Goal: Information Seeking & Learning: Learn about a topic

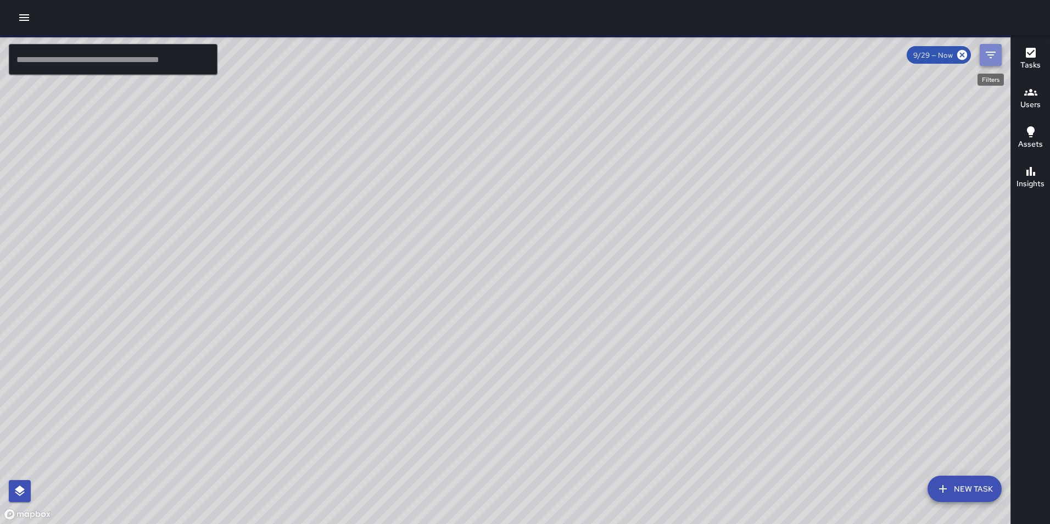
click at [991, 59] on icon "Filters" at bounding box center [990, 54] width 13 height 13
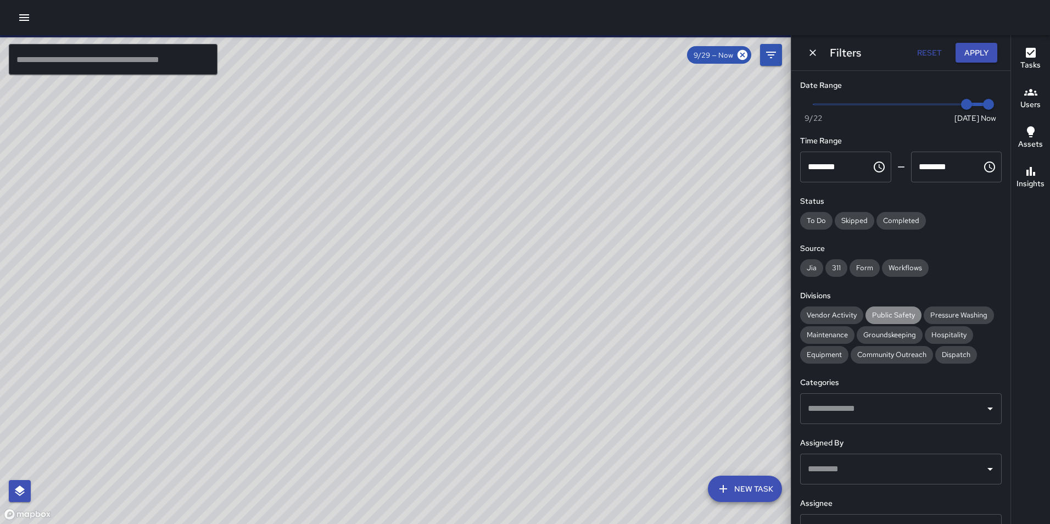
click at [875, 314] on span "Public Safety" at bounding box center [894, 314] width 56 height 9
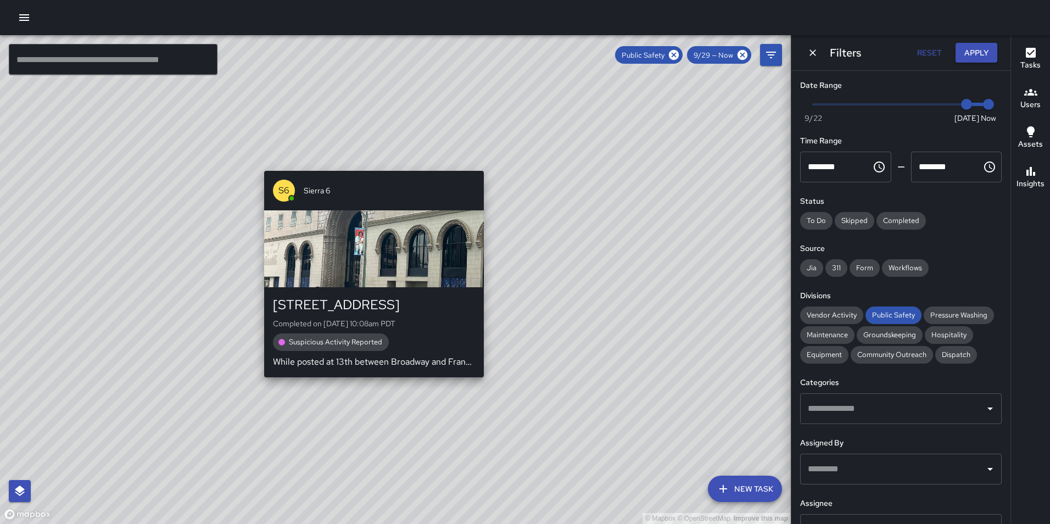
click at [369, 385] on div "© Mapbox © OpenStreetMap Improve this map S6 Sierra 6 421 14th Street Completed…" at bounding box center [395, 279] width 791 height 489
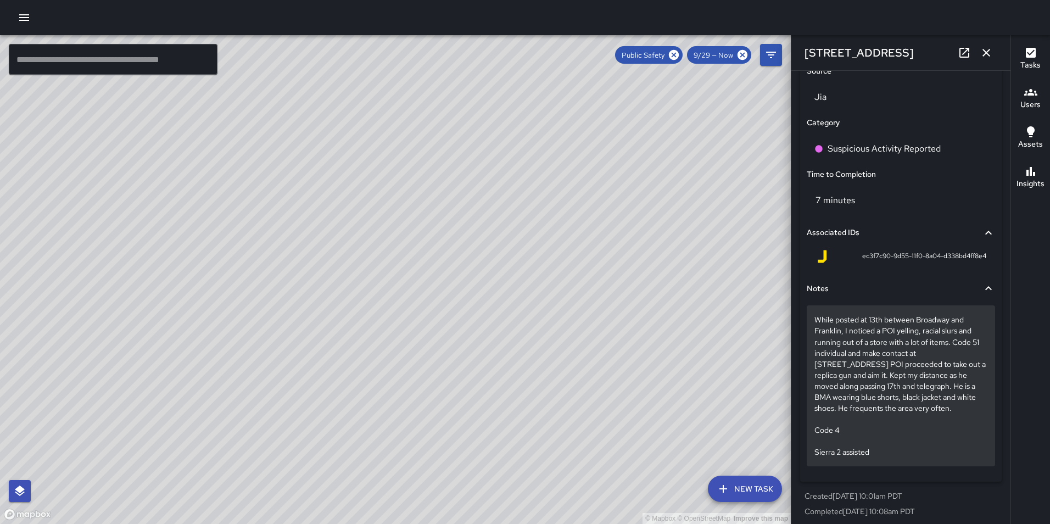
scroll to position [744, 0]
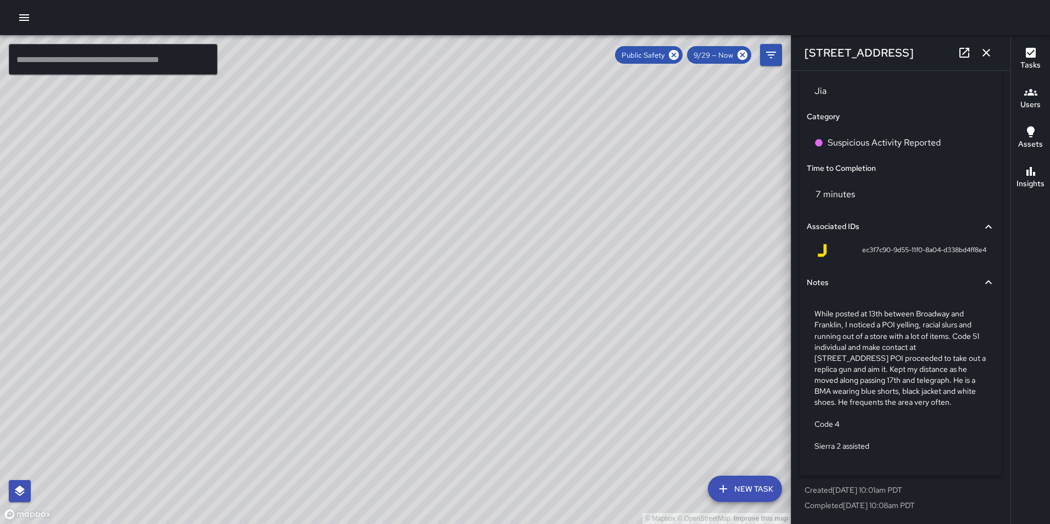
click at [206, 297] on div "© Mapbox © OpenStreetMap Improve this map" at bounding box center [395, 279] width 791 height 489
click at [205, 299] on div "© Mapbox © OpenStreetMap Improve this map S6 Sierra 6 [STREET_ADDRESS] Complete…" at bounding box center [395, 279] width 791 height 489
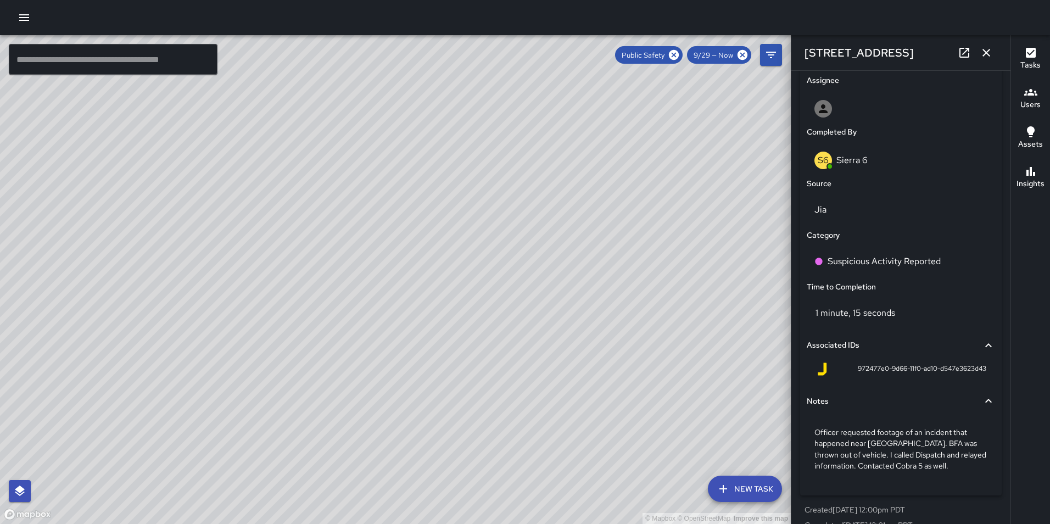
scroll to position [645, 0]
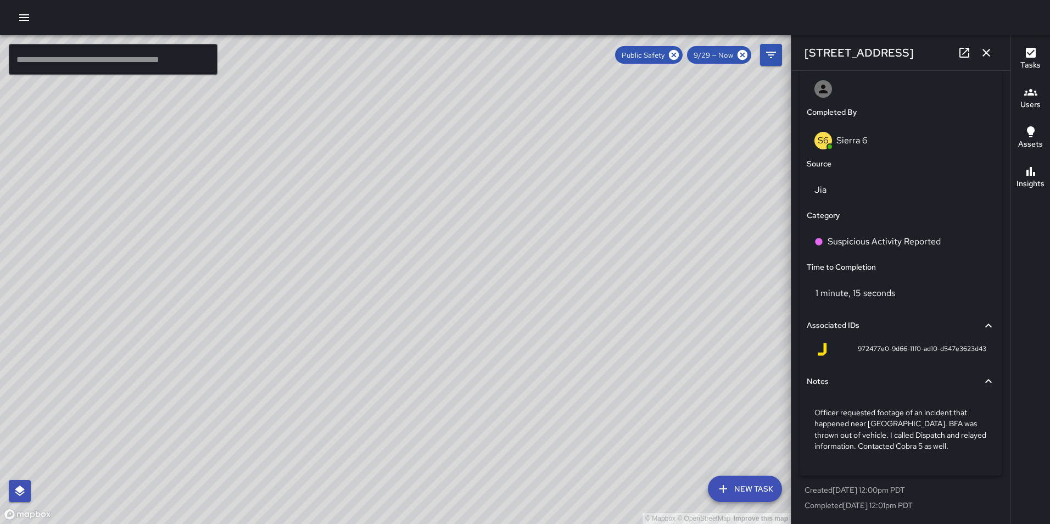
click at [428, 275] on div "© Mapbox © OpenStreetMap Improve this map S2 Sierra 2 1310 Broadway Completed o…" at bounding box center [395, 279] width 791 height 489
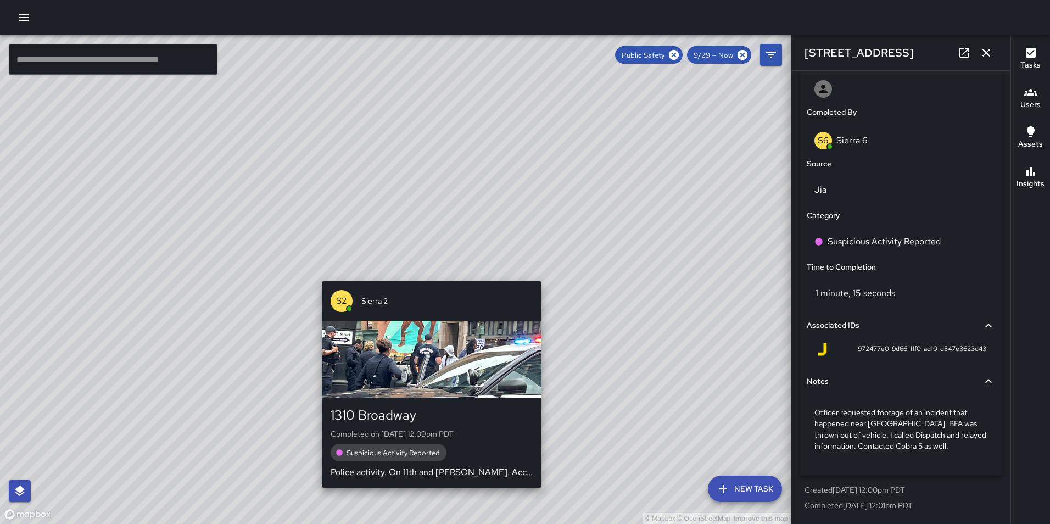
type input "**********"
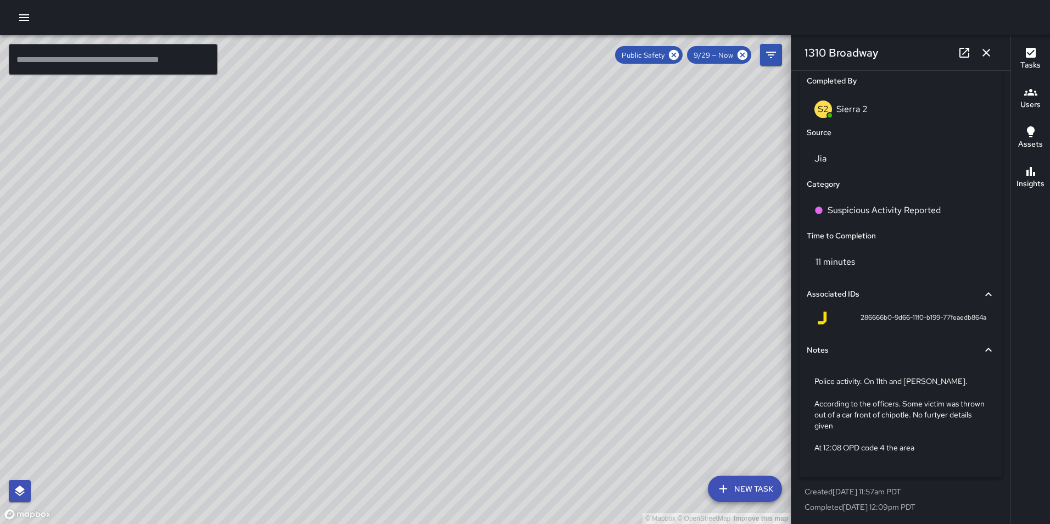
scroll to position [677, 0]
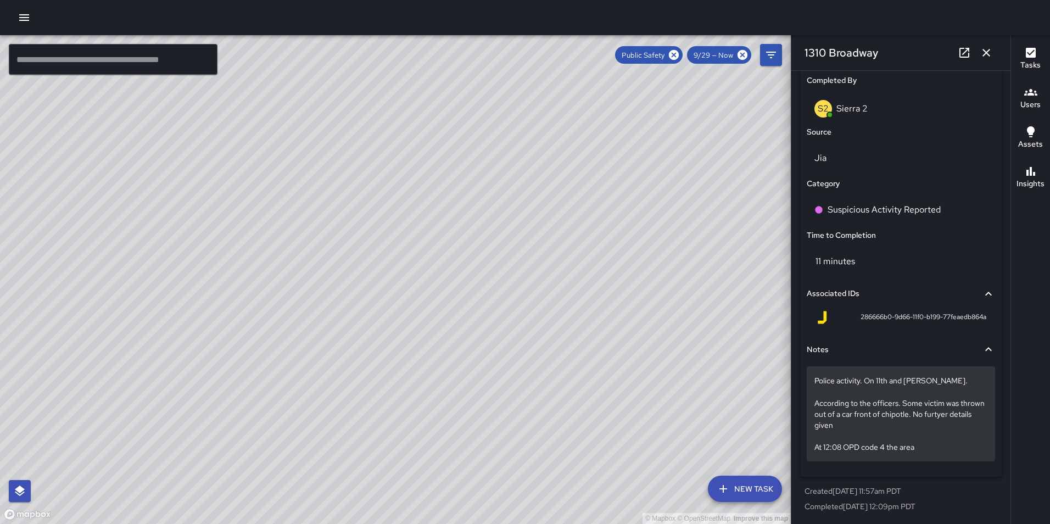
click at [883, 386] on p "Police activity. On 11th and Franklin. According to the officers. Some victim w…" at bounding box center [901, 413] width 173 height 77
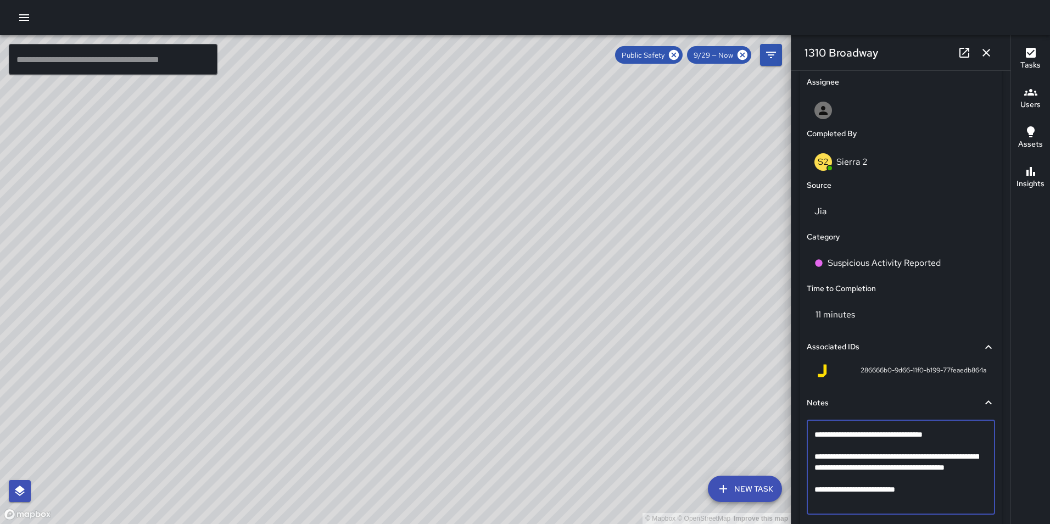
click at [881, 433] on textarea "**********" at bounding box center [897, 467] width 165 height 77
click at [938, 433] on textarea "**********" at bounding box center [897, 467] width 165 height 77
type textarea "**********"
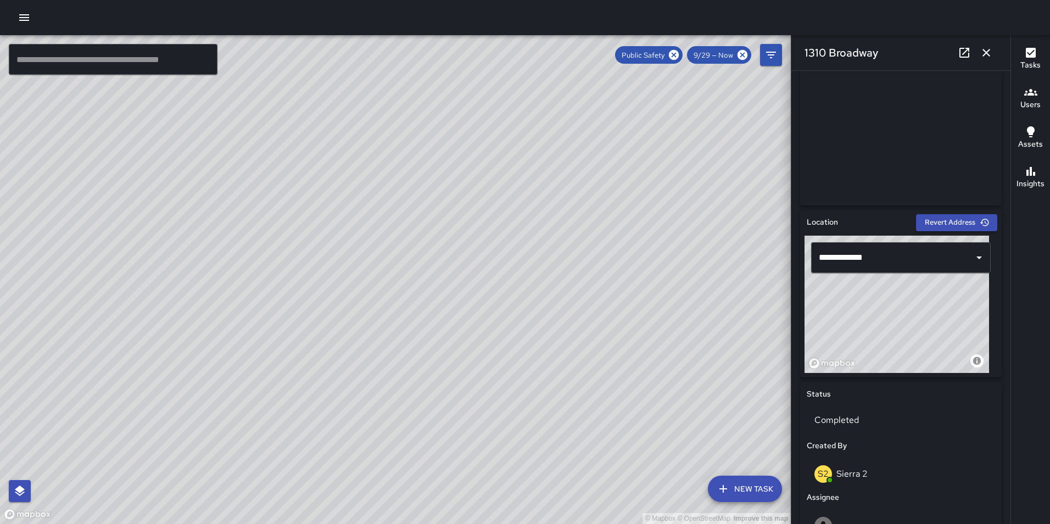
scroll to position [203, 0]
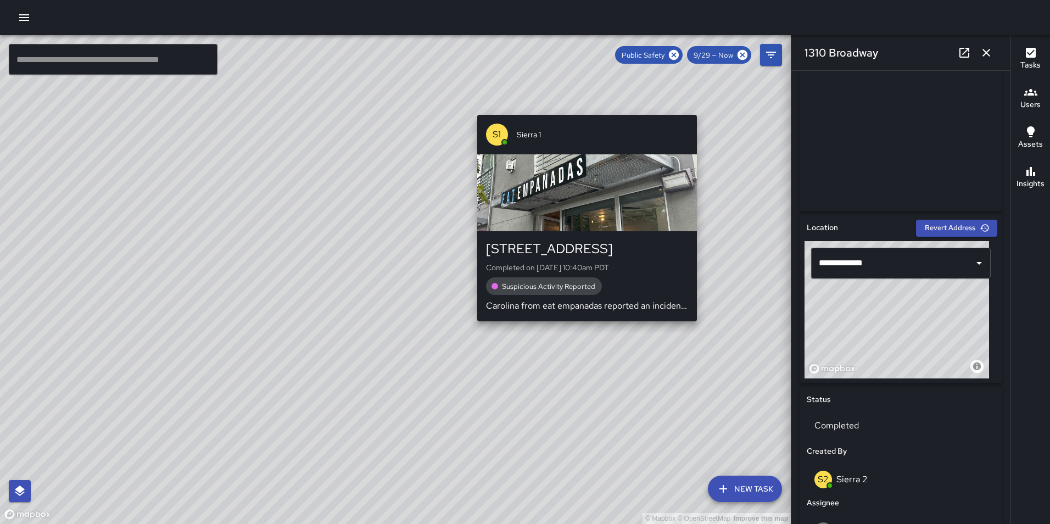
click at [700, 108] on div "© Mapbox © OpenStreetMap Improve this map S1 Sierra 1 2300 Broadway Completed o…" at bounding box center [395, 279] width 791 height 489
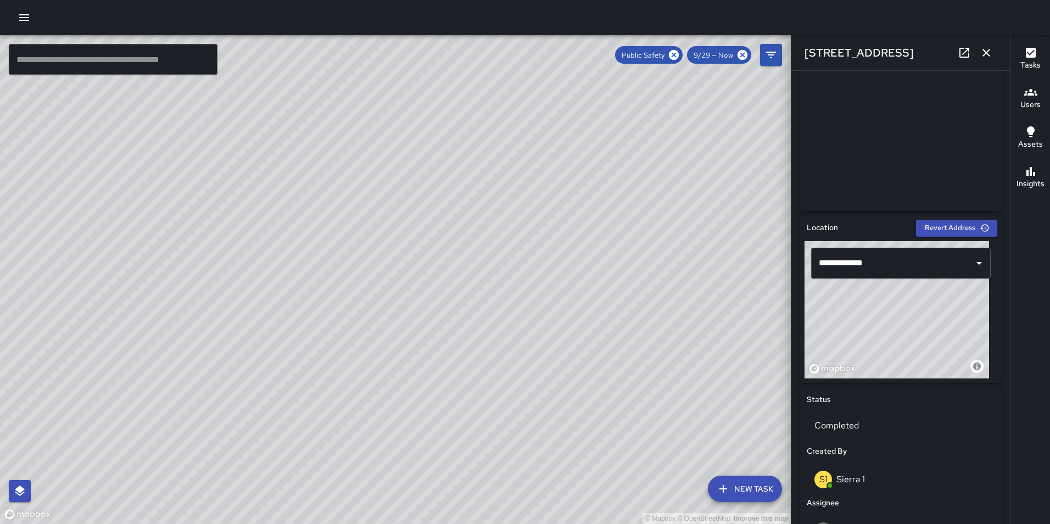
type input "**********"
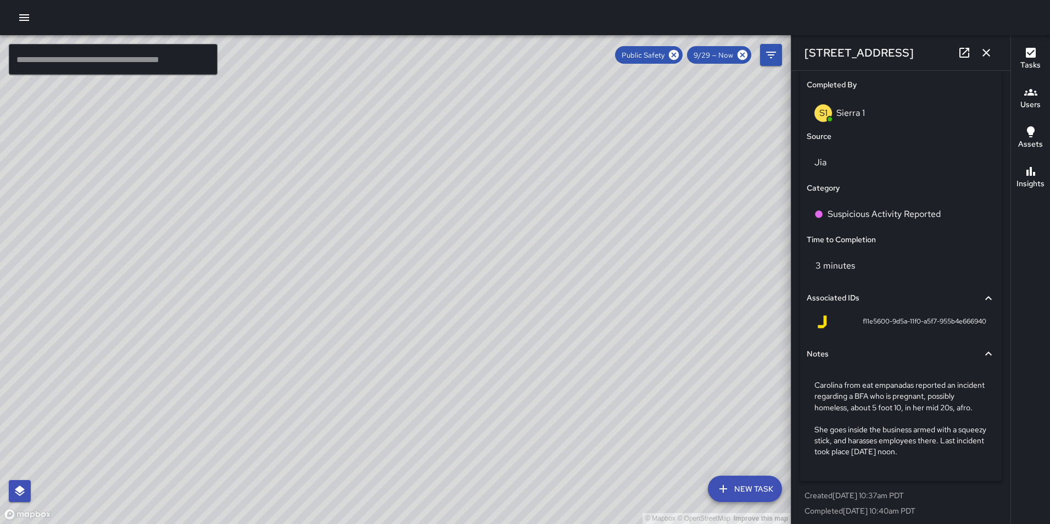
scroll to position [673, 0]
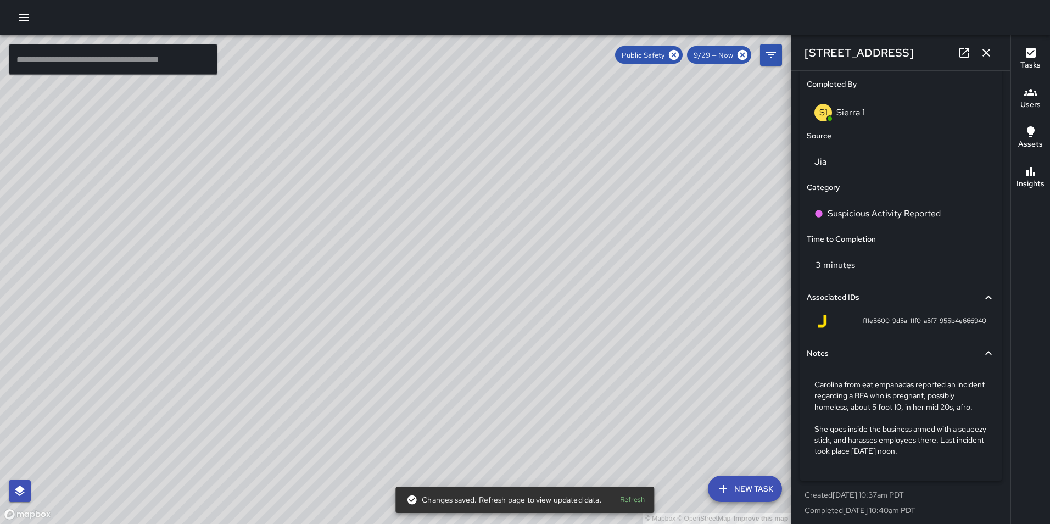
click at [628, 499] on button "Refresh" at bounding box center [632, 500] width 35 height 17
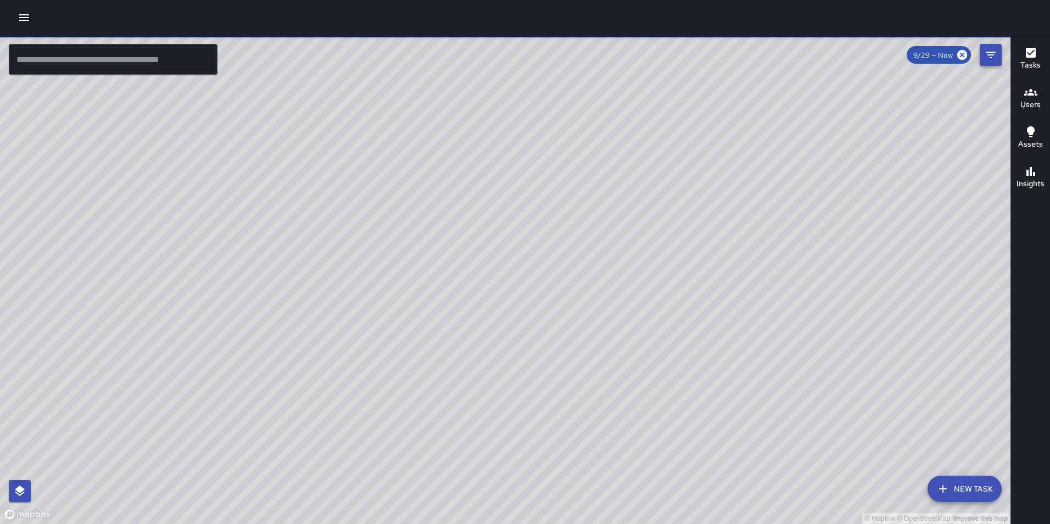
click at [984, 60] on button "Filters" at bounding box center [991, 55] width 22 height 22
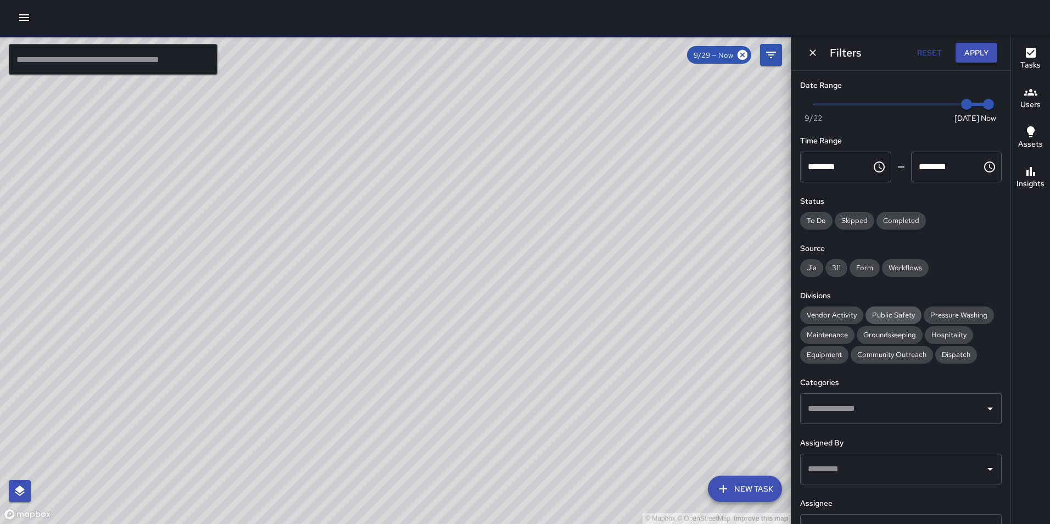
click at [870, 314] on span "Public Safety" at bounding box center [894, 314] width 56 height 9
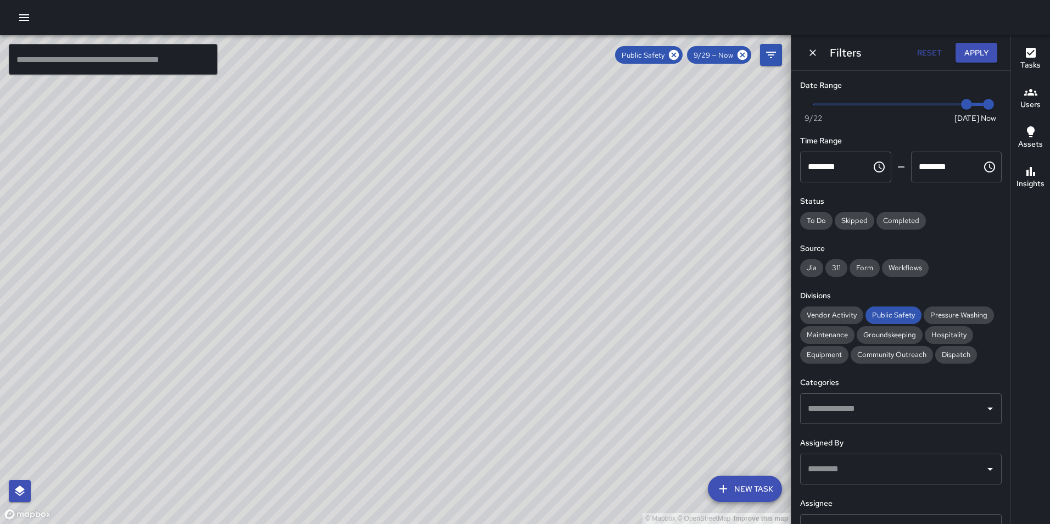
click at [444, 157] on div "© Mapbox © OpenStreetMap Improve this map" at bounding box center [395, 279] width 791 height 489
click at [445, 157] on div "© Mapbox © OpenStreetMap Improve this map" at bounding box center [395, 279] width 791 height 489
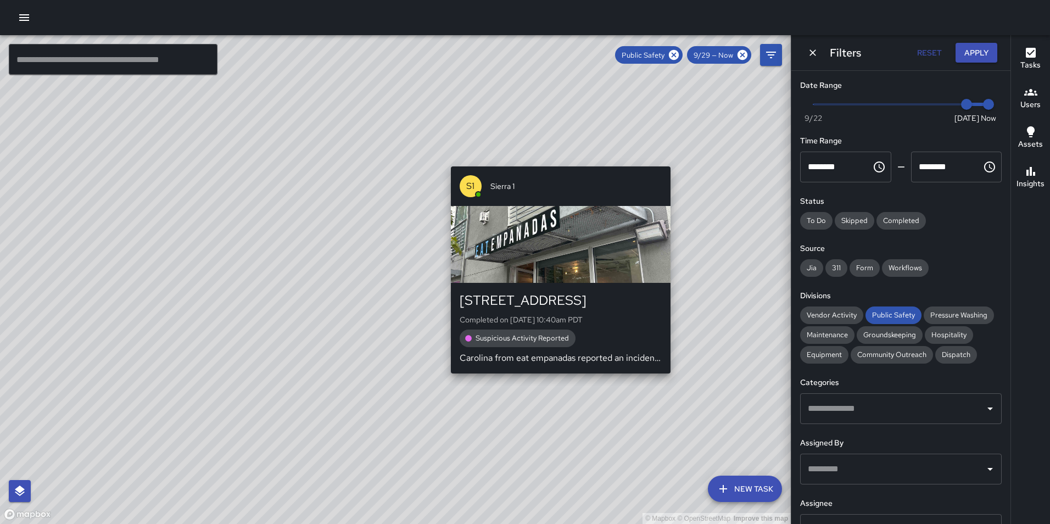
click at [447, 160] on div "© Mapbox © OpenStreetMap Improve this map S1 Sierra 1 [STREET_ADDRESS] Complete…" at bounding box center [395, 279] width 791 height 489
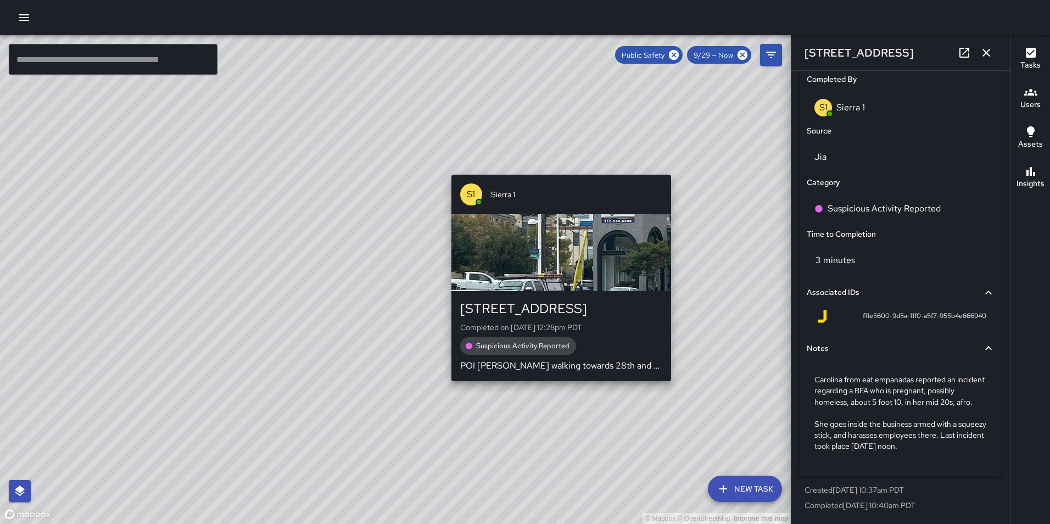
scroll to position [678, 0]
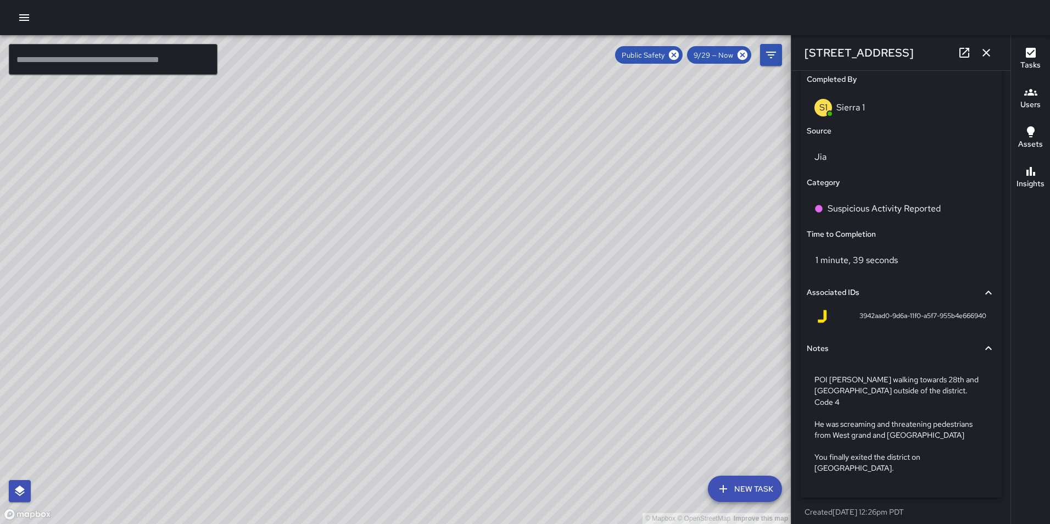
drag, startPoint x: 675, startPoint y: 169, endPoint x: 585, endPoint y: 244, distance: 117.3
click at [585, 244] on div "© Mapbox © OpenStreetMap Improve this map" at bounding box center [395, 279] width 791 height 489
drag, startPoint x: 636, startPoint y: 381, endPoint x: 634, endPoint y: 154, distance: 226.3
click at [632, 173] on div "© Mapbox © OpenStreetMap Improve this map" at bounding box center [395, 279] width 791 height 489
drag, startPoint x: 471, startPoint y: 315, endPoint x: 493, endPoint y: 196, distance: 121.3
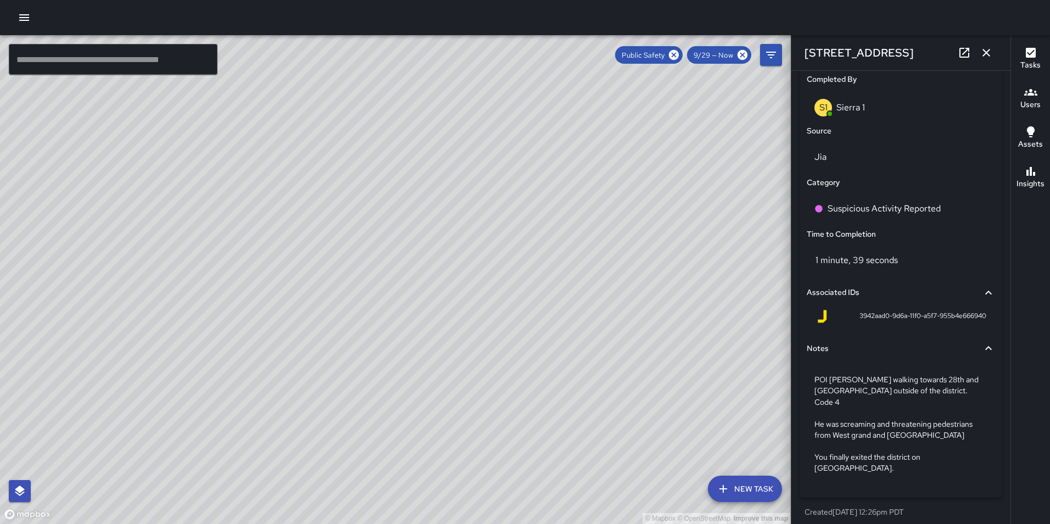
click at [493, 196] on div "© Mapbox © OpenStreetMap Improve this map" at bounding box center [395, 279] width 791 height 489
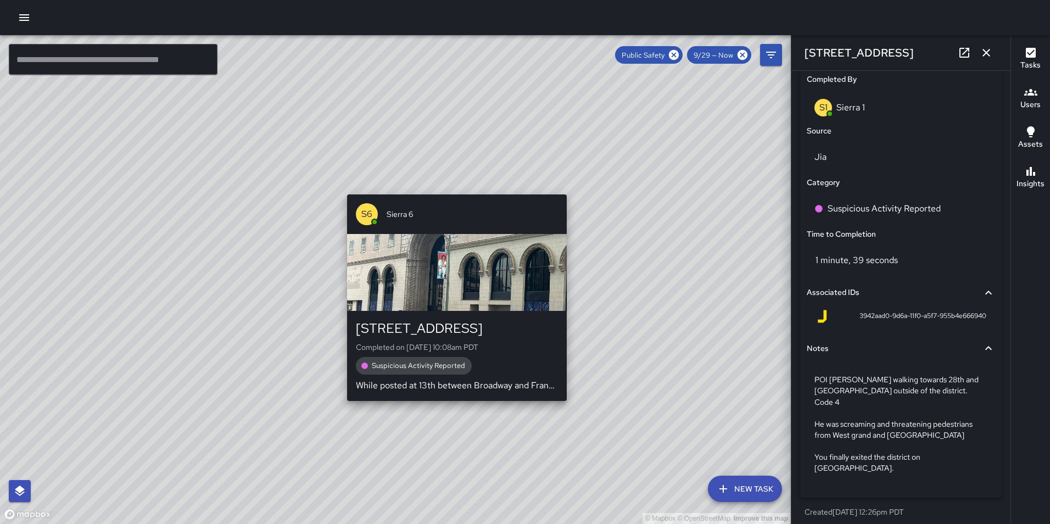
click at [452, 407] on div "© Mapbox © OpenStreetMap Improve this map S6 Sierra 6 421 14th Street Completed…" at bounding box center [395, 279] width 791 height 489
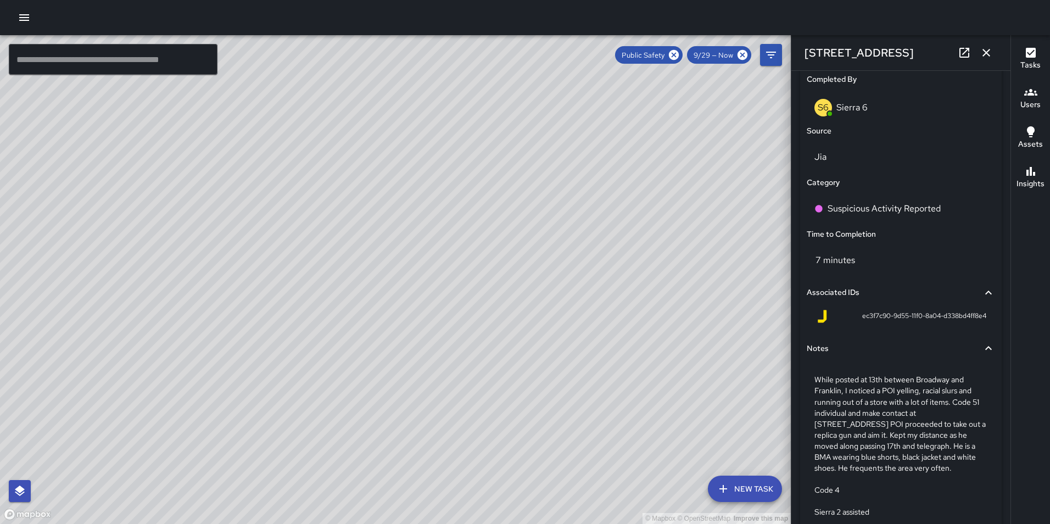
type input "**********"
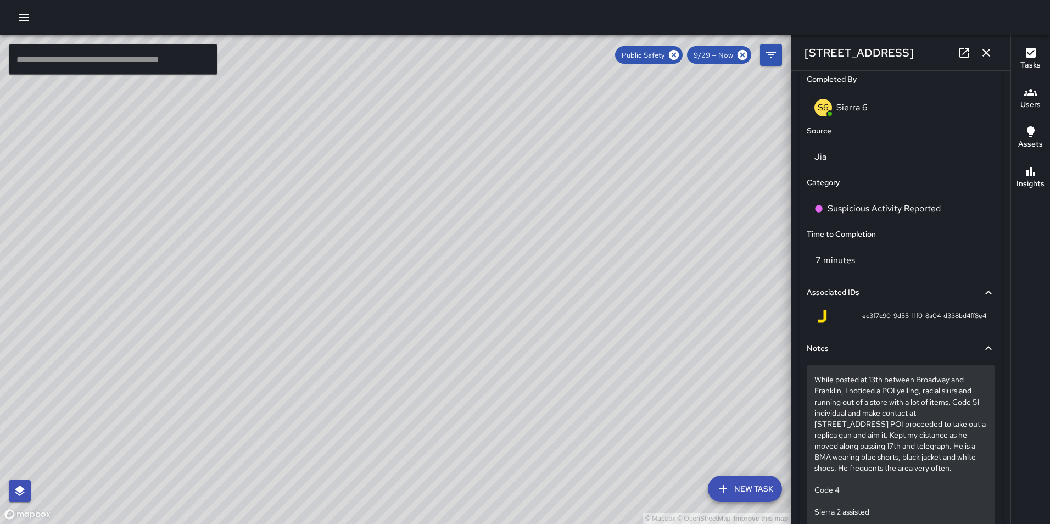
click at [812, 378] on div "While posted at 13th between Broadway and Franklin, I noticed a POI yelling, ra…" at bounding box center [901, 445] width 188 height 160
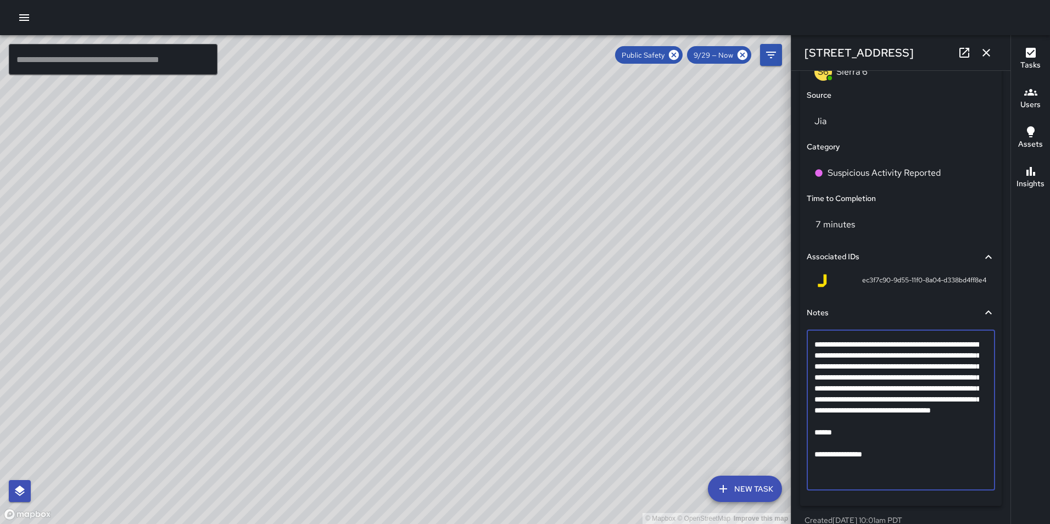
scroll to position [739, 0]
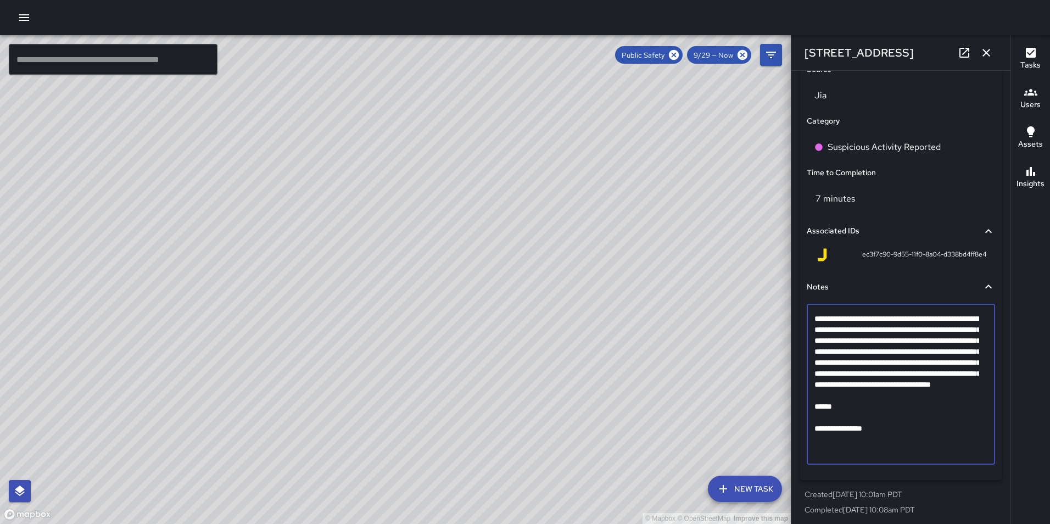
drag, startPoint x: 815, startPoint y: 439, endPoint x: 920, endPoint y: 420, distance: 107.2
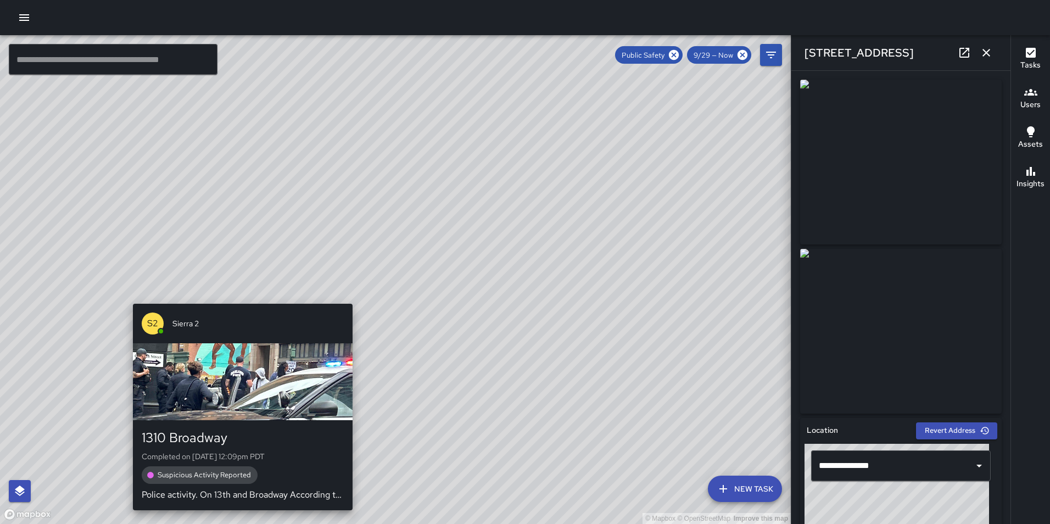
click at [238, 294] on div "© Mapbox © OpenStreetMap Improve this map S2 Sierra 2 1310 Broadway Completed o…" at bounding box center [395, 279] width 791 height 489
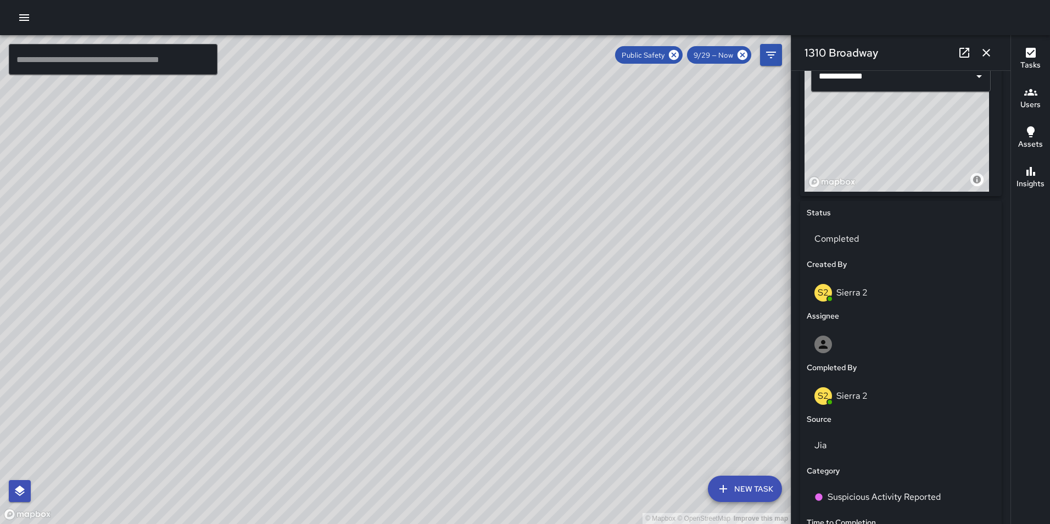
scroll to position [678, 0]
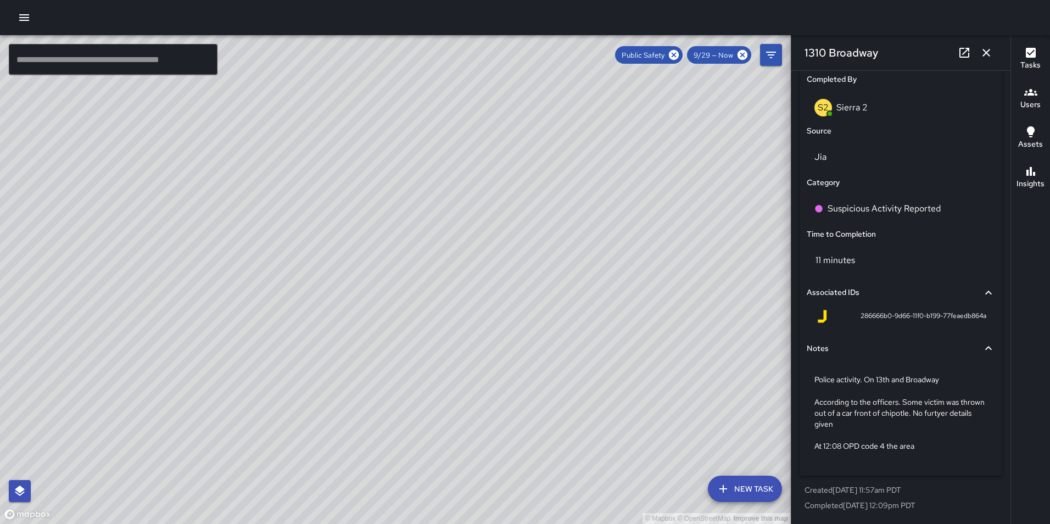
click at [366, 283] on div "© Mapbox © OpenStreetMap Improve this map S6 Sierra 6 [STREET_ADDRESS] Complete…" at bounding box center [395, 279] width 791 height 489
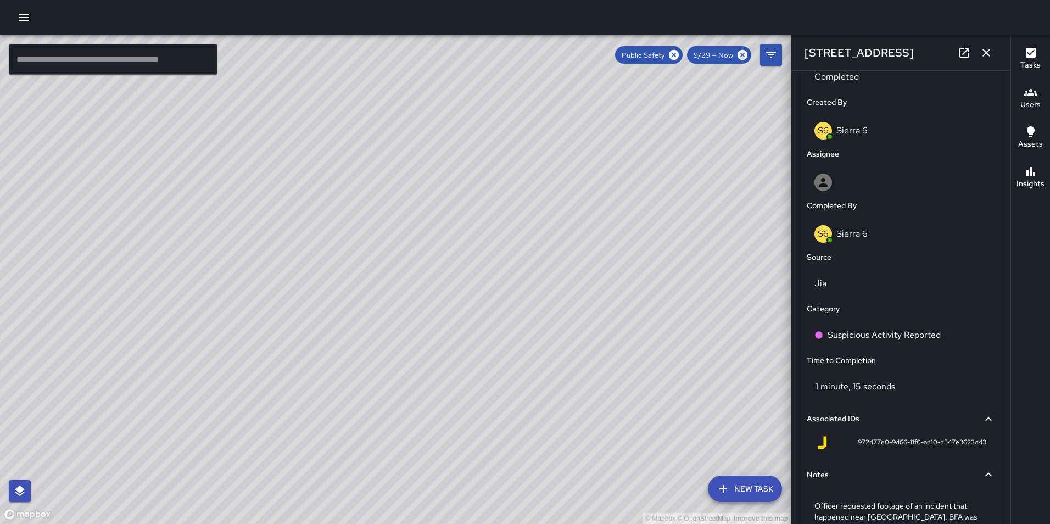
scroll to position [645, 0]
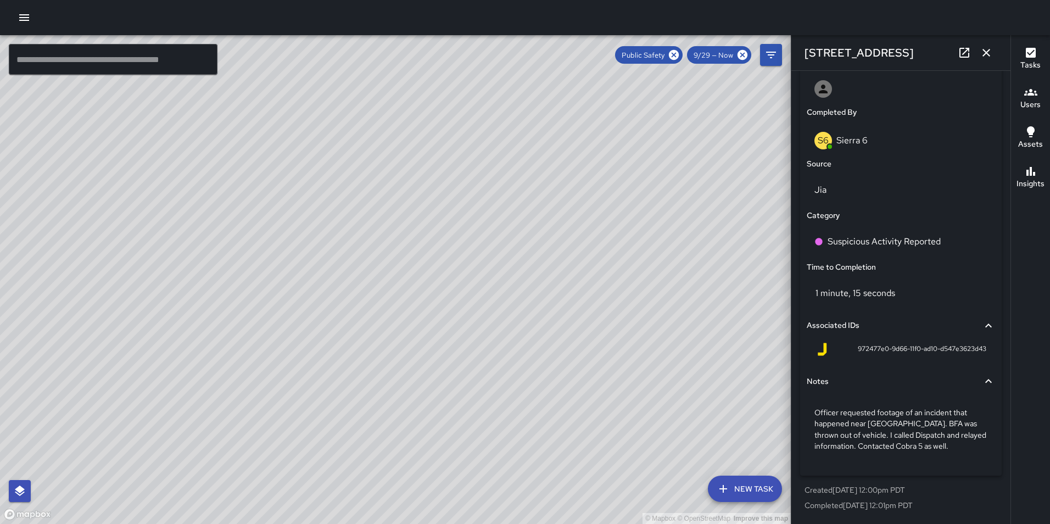
drag, startPoint x: 593, startPoint y: 199, endPoint x: 526, endPoint y: 317, distance: 136.1
click at [526, 317] on div "© Mapbox © OpenStreetMap Improve this map" at bounding box center [395, 279] width 791 height 489
drag, startPoint x: 588, startPoint y: 179, endPoint x: 522, endPoint y: 324, distance: 159.5
click at [522, 324] on div "© Mapbox © OpenStreetMap Improve this map" at bounding box center [395, 279] width 791 height 489
click at [527, 92] on div "© Mapbox © OpenStreetMap Improve this map S5 Sierra 5 2003 Telegraph Avenue Com…" at bounding box center [395, 279] width 791 height 489
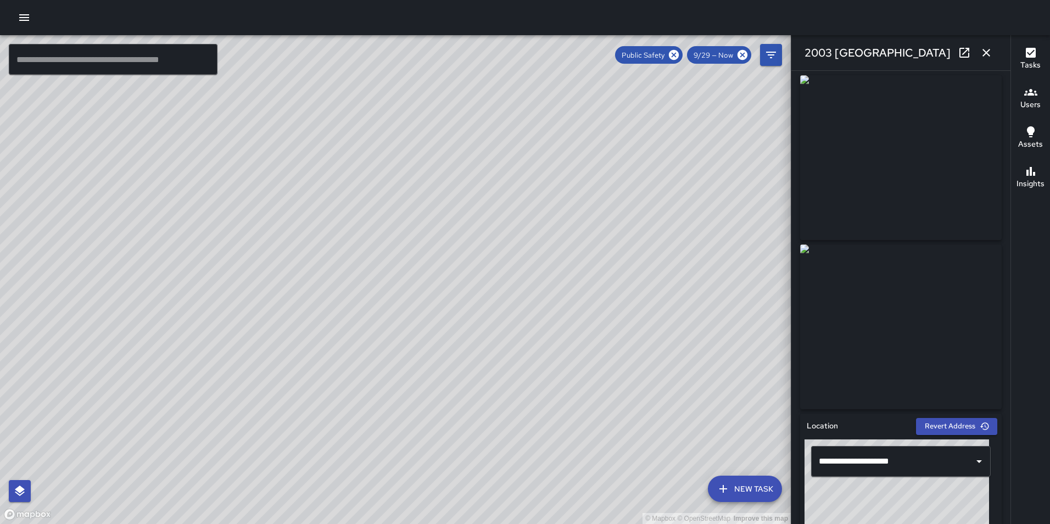
scroll to position [0, 0]
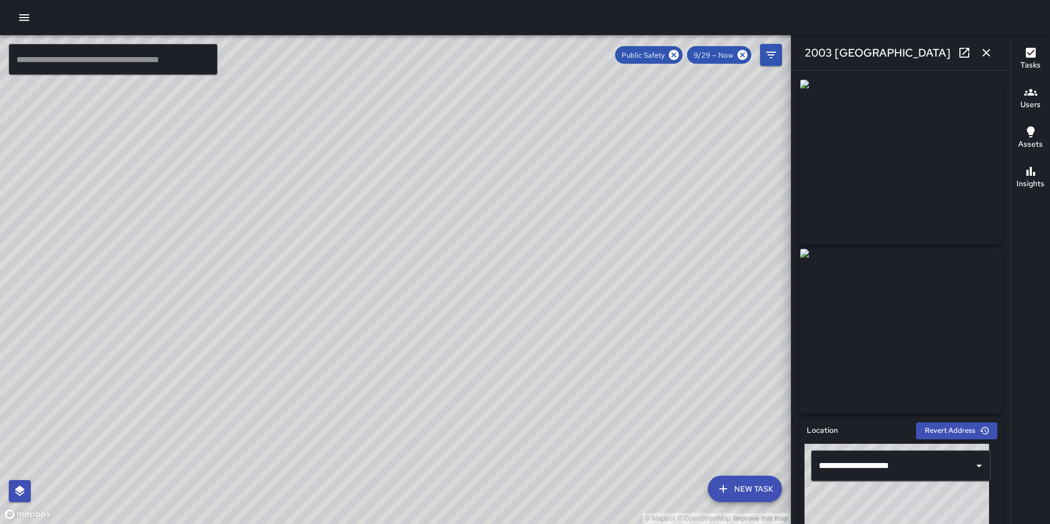
drag, startPoint x: 458, startPoint y: 254, endPoint x: 419, endPoint y: 31, distance: 226.4
click at [419, 31] on div "© Mapbox © OpenStreetMap Improve this map ​ New Task Public Safety 9/29 — Now M…" at bounding box center [525, 262] width 1050 height 524
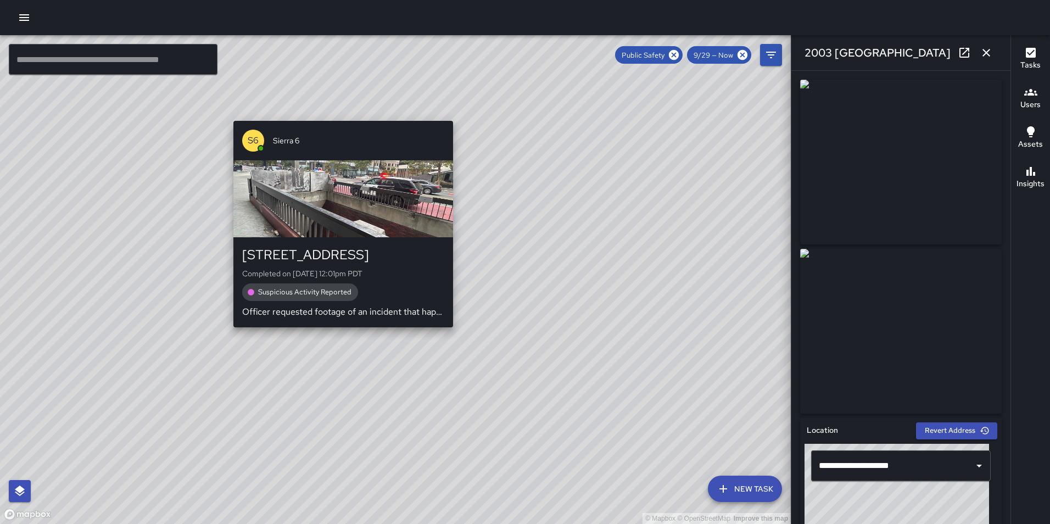
click at [338, 333] on div "© Mapbox © OpenStreetMap Improve this map S6 Sierra 6 [STREET_ADDRESS] Complete…" at bounding box center [395, 279] width 791 height 489
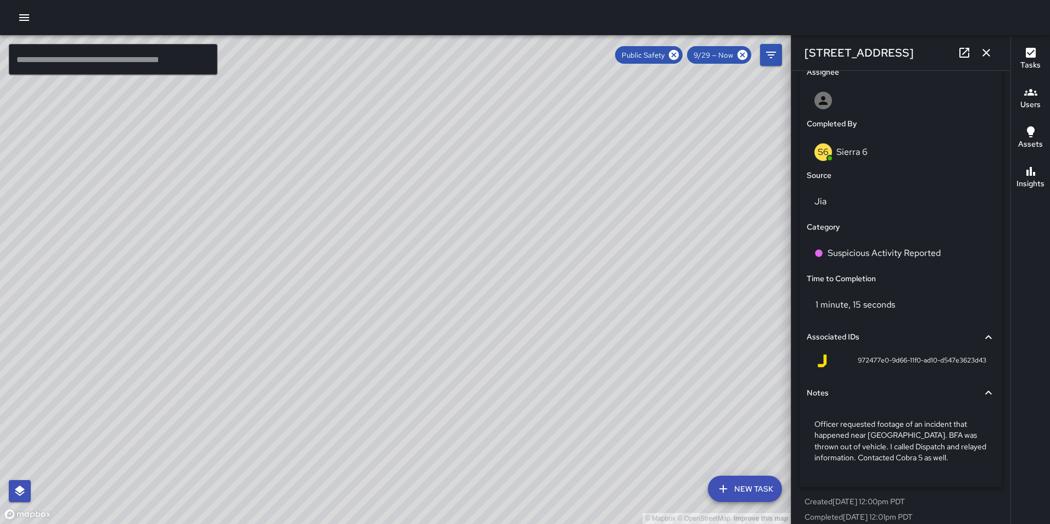
scroll to position [645, 0]
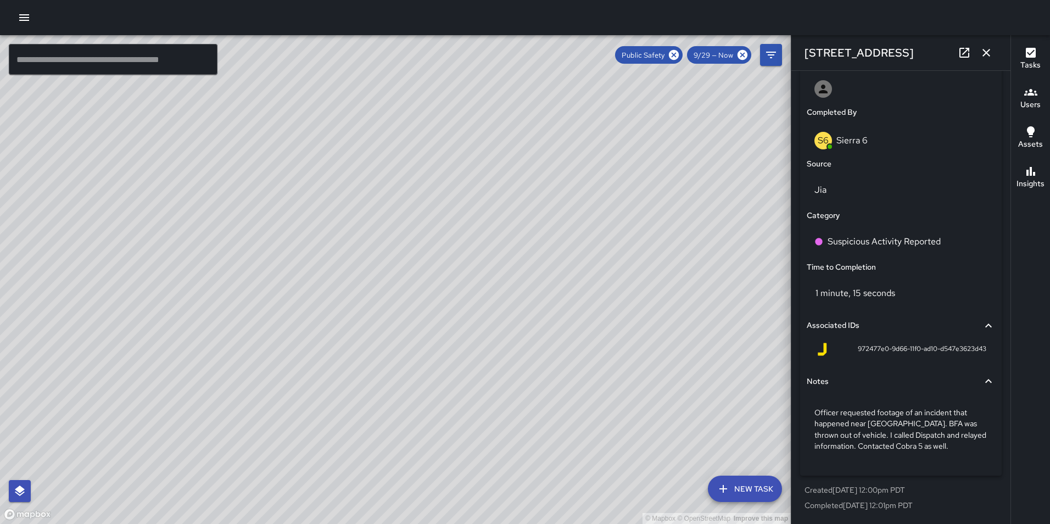
drag, startPoint x: 384, startPoint y: 97, endPoint x: 349, endPoint y: 269, distance: 175.4
click at [349, 269] on div "© Mapbox © OpenStreetMap Improve this map" at bounding box center [395, 279] width 791 height 489
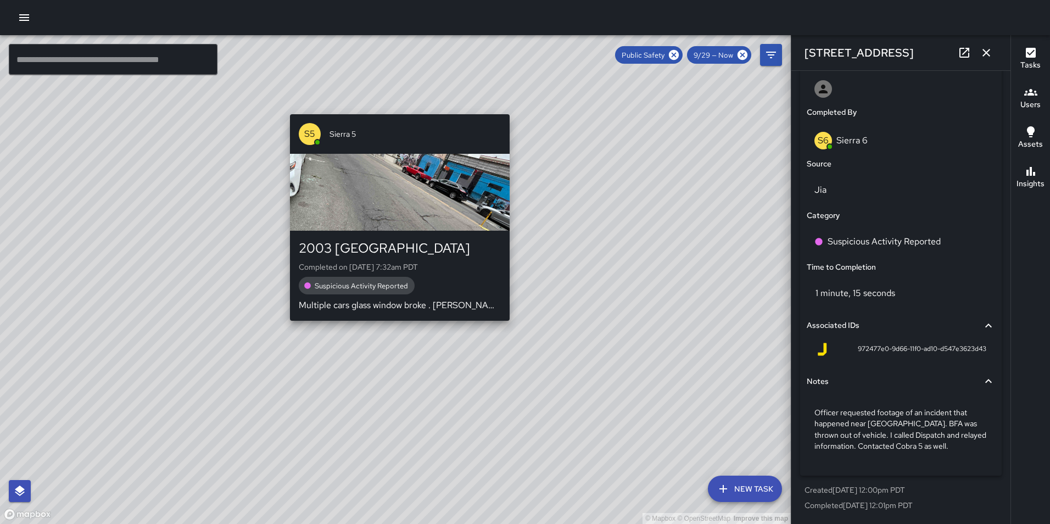
click at [394, 105] on div "© Mapbox © OpenStreetMap Improve this map S5 Sierra 5 2003 Telegraph Avenue Com…" at bounding box center [395, 279] width 791 height 489
type input "**********"
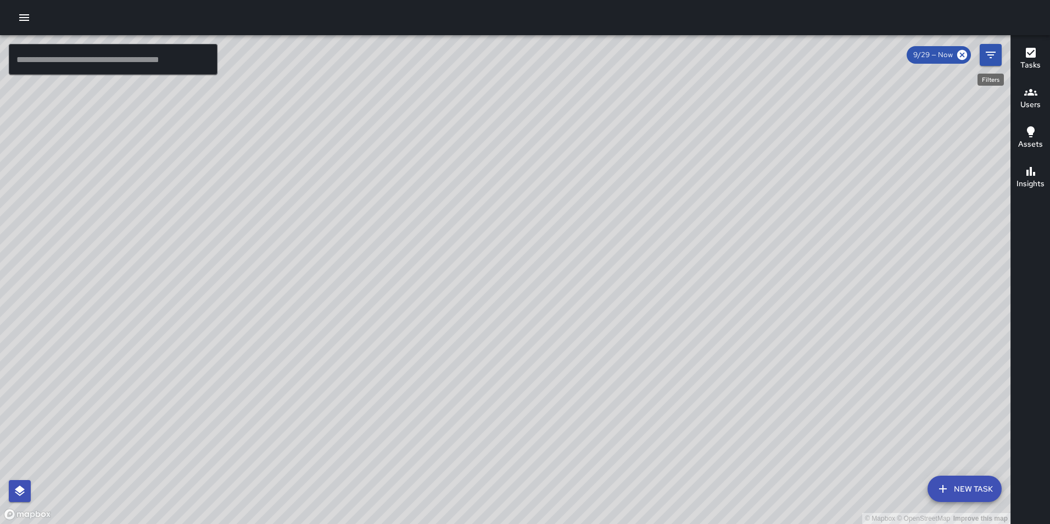
click at [995, 51] on icon "Filters" at bounding box center [990, 54] width 13 height 13
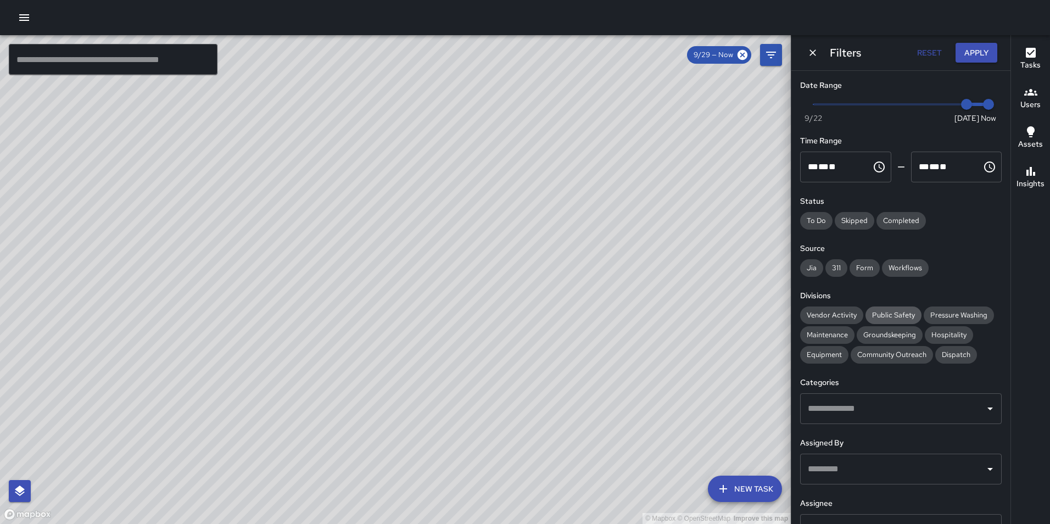
click at [890, 310] on span "Public Safety" at bounding box center [894, 315] width 56 height 11
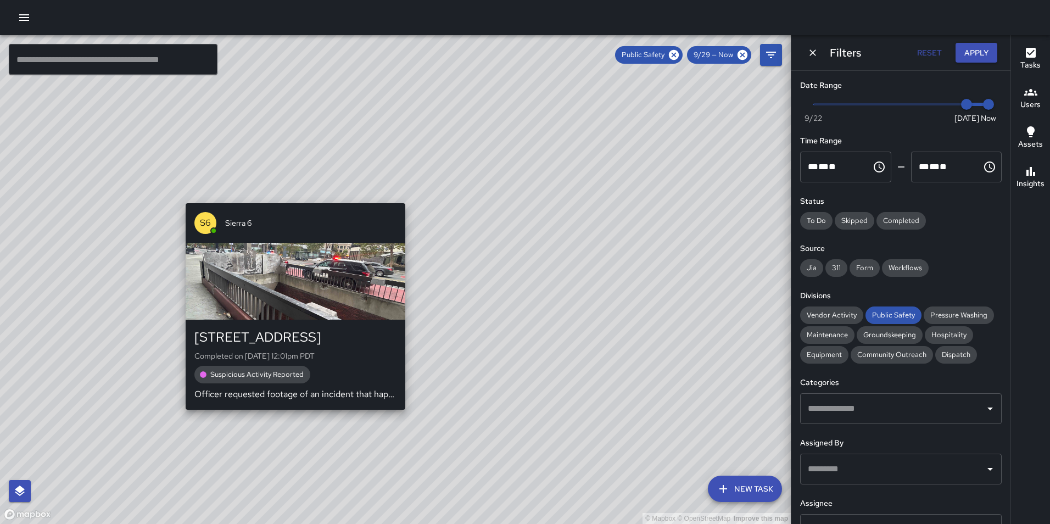
click at [288, 416] on div "© Mapbox © OpenStreetMap Improve this map S6 Sierra 6 [STREET_ADDRESS] Complete…" at bounding box center [395, 279] width 791 height 489
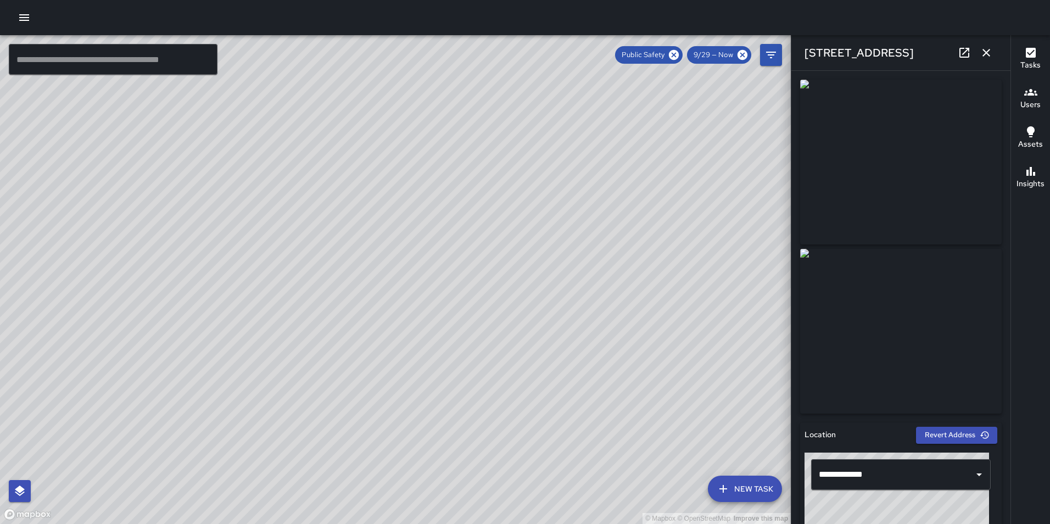
drag, startPoint x: 423, startPoint y: 415, endPoint x: 333, endPoint y: 398, distance: 91.6
click at [333, 398] on div "© Mapbox © OpenStreetMap Improve this map" at bounding box center [395, 279] width 791 height 489
drag, startPoint x: 521, startPoint y: 349, endPoint x: 553, endPoint y: 335, distance: 35.6
click at [553, 335] on div "© Mapbox © OpenStreetMap Improve this map" at bounding box center [395, 279] width 791 height 489
drag, startPoint x: 567, startPoint y: 380, endPoint x: 530, endPoint y: 135, distance: 247.8
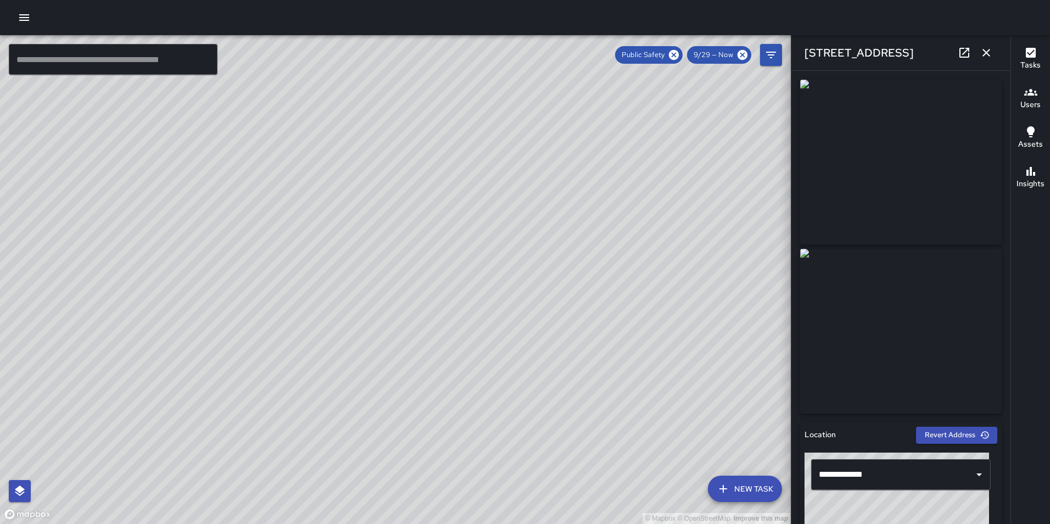
click at [530, 135] on div "© Mapbox © OpenStreetMap Improve this map" at bounding box center [395, 279] width 791 height 489
drag, startPoint x: 554, startPoint y: 194, endPoint x: 588, endPoint y: 136, distance: 67.7
click at [588, 136] on div "© Mapbox © OpenStreetMap Improve this map" at bounding box center [395, 279] width 791 height 489
click at [675, 52] on icon at bounding box center [674, 55] width 10 height 10
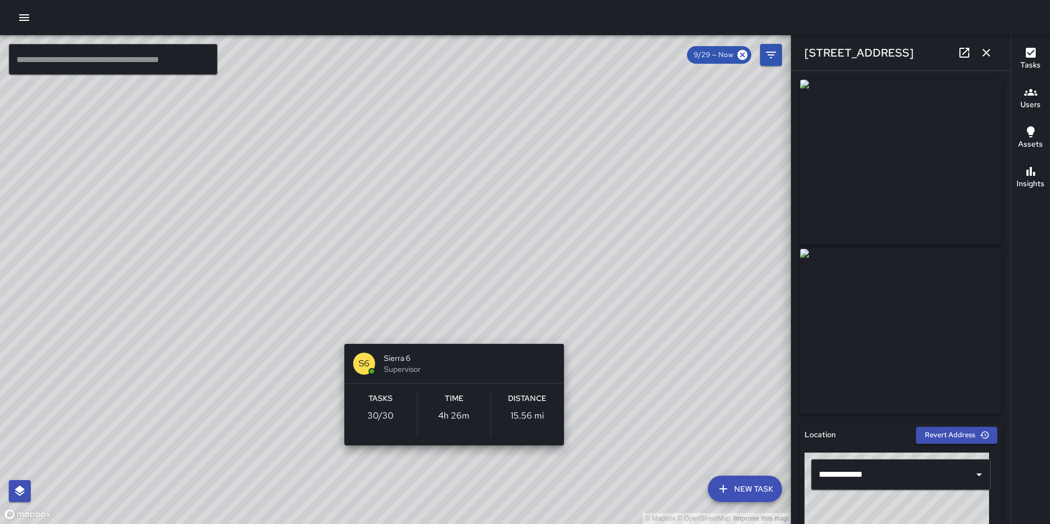
click at [447, 331] on div "© Mapbox © OpenStreetMap Improve this map S6 Sierra 6 Supervisor Tasks 30 / 30 …" at bounding box center [395, 279] width 791 height 489
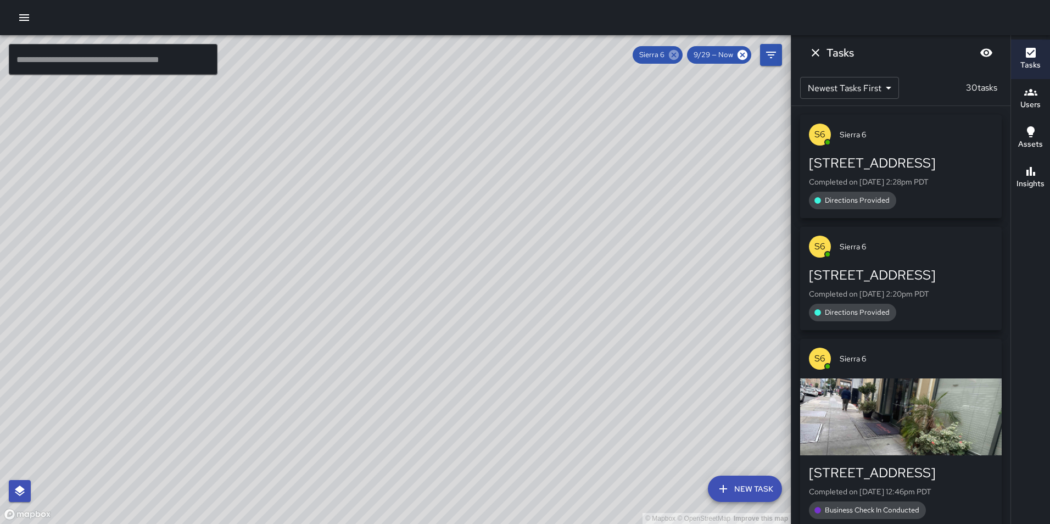
click at [672, 56] on icon at bounding box center [674, 55] width 10 height 10
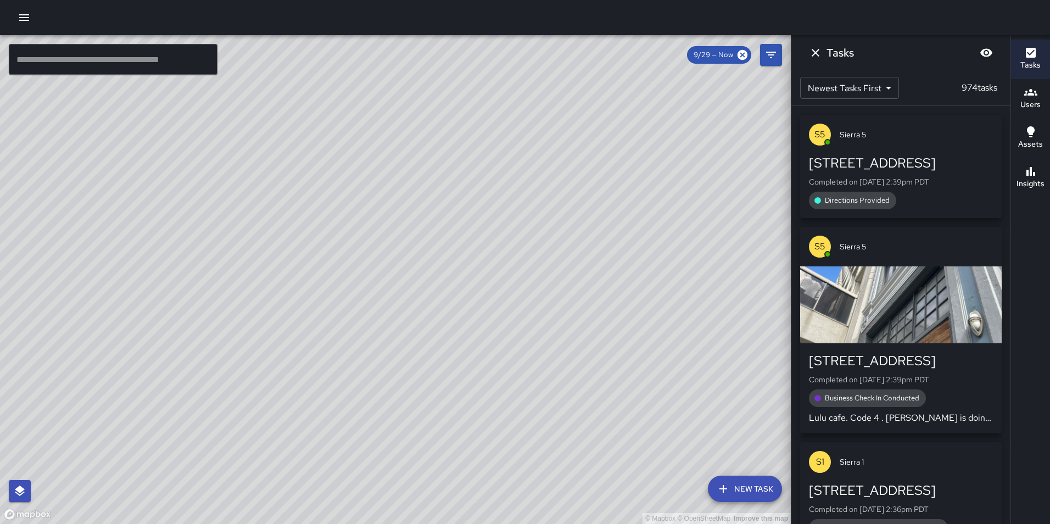
click at [169, 63] on input "text" at bounding box center [113, 59] width 209 height 31
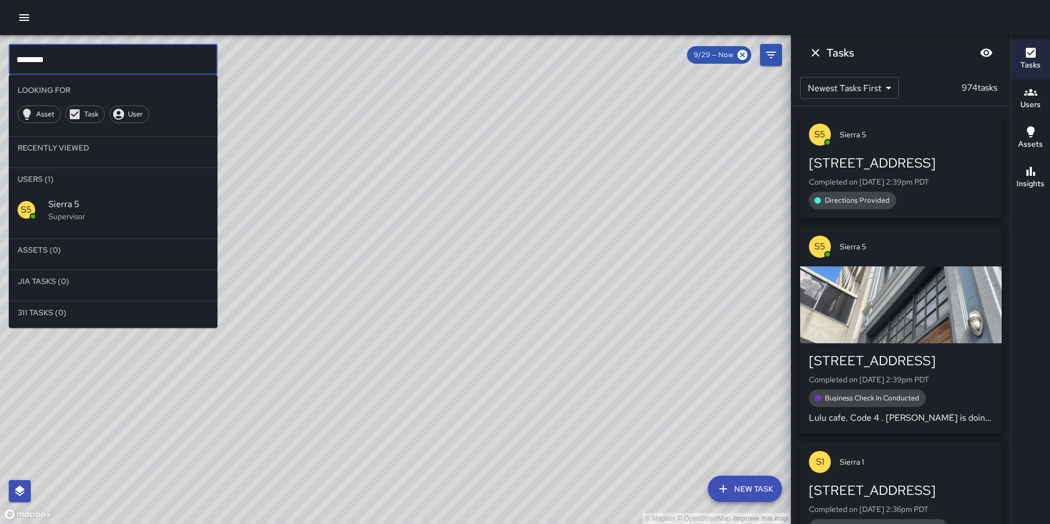
click at [99, 199] on span "Sierra 5" at bounding box center [128, 204] width 160 height 13
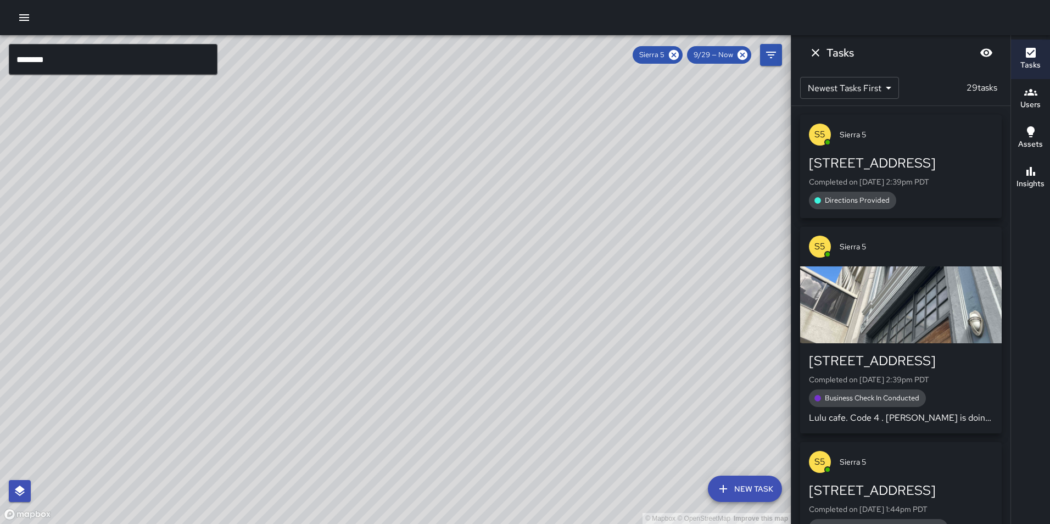
click at [97, 57] on input "********" at bounding box center [113, 59] width 209 height 31
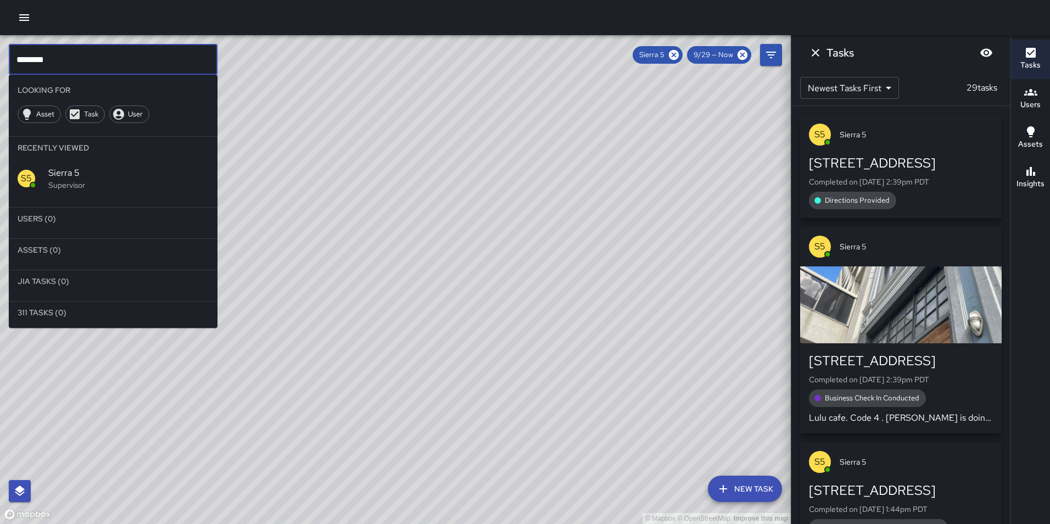
click at [46, 62] on input "********" at bounding box center [113, 59] width 209 height 31
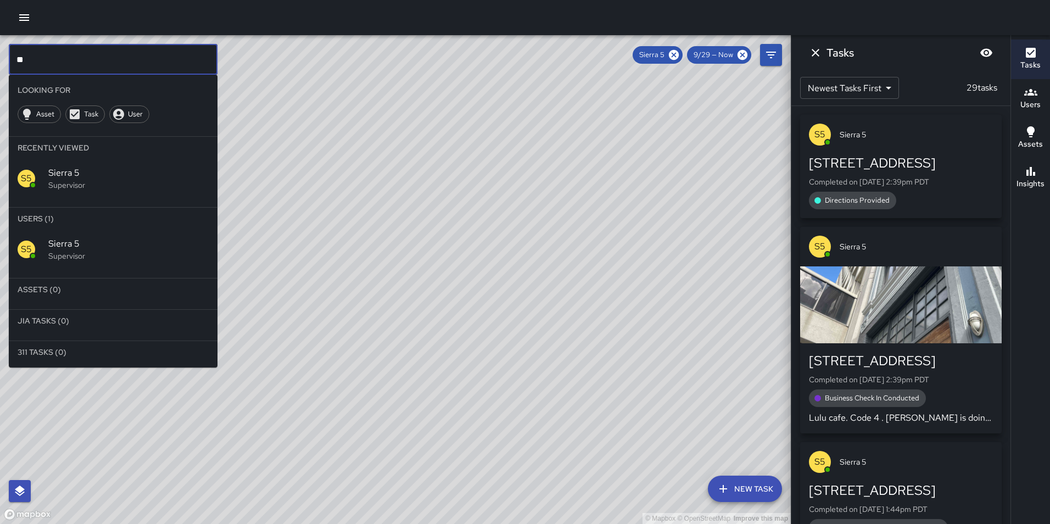
type input "*"
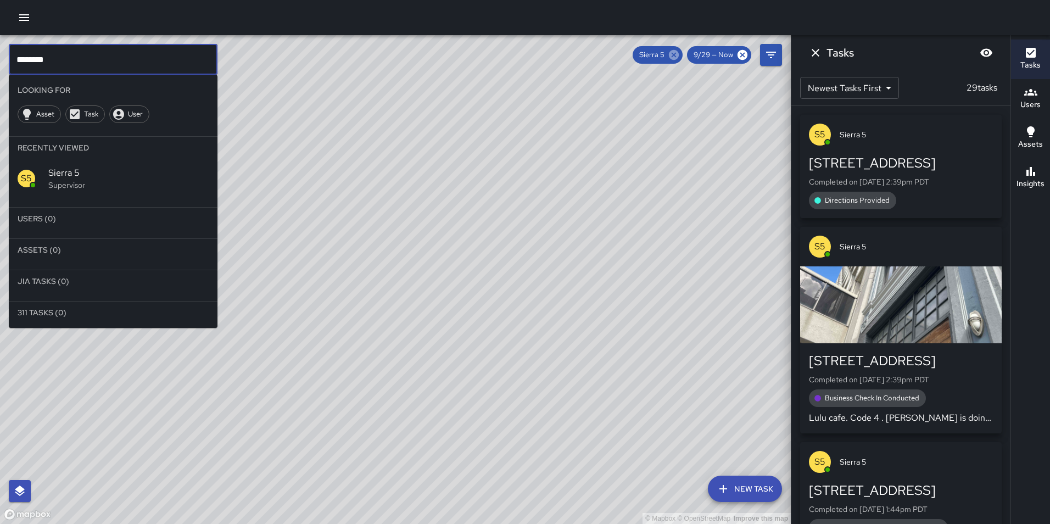
click at [678, 60] on icon at bounding box center [674, 55] width 12 height 12
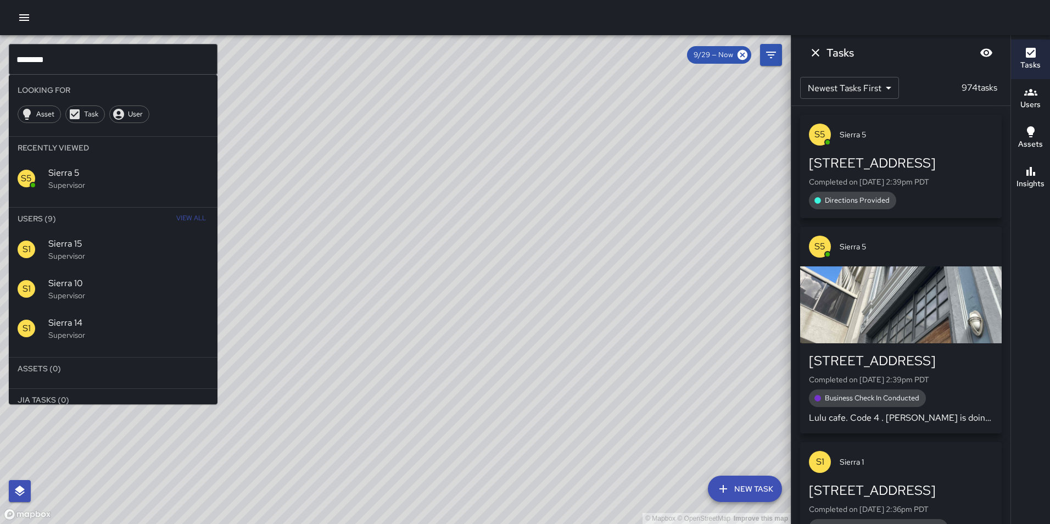
click at [182, 211] on span "View All" at bounding box center [191, 219] width 30 height 18
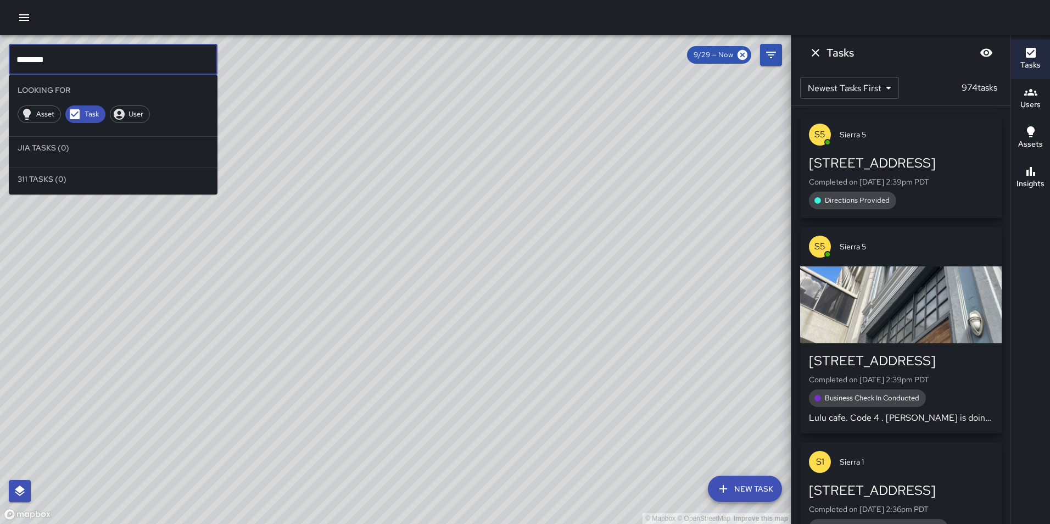
click at [71, 69] on input "********" at bounding box center [113, 59] width 209 height 31
click at [91, 108] on div "Task" at bounding box center [85, 114] width 40 height 18
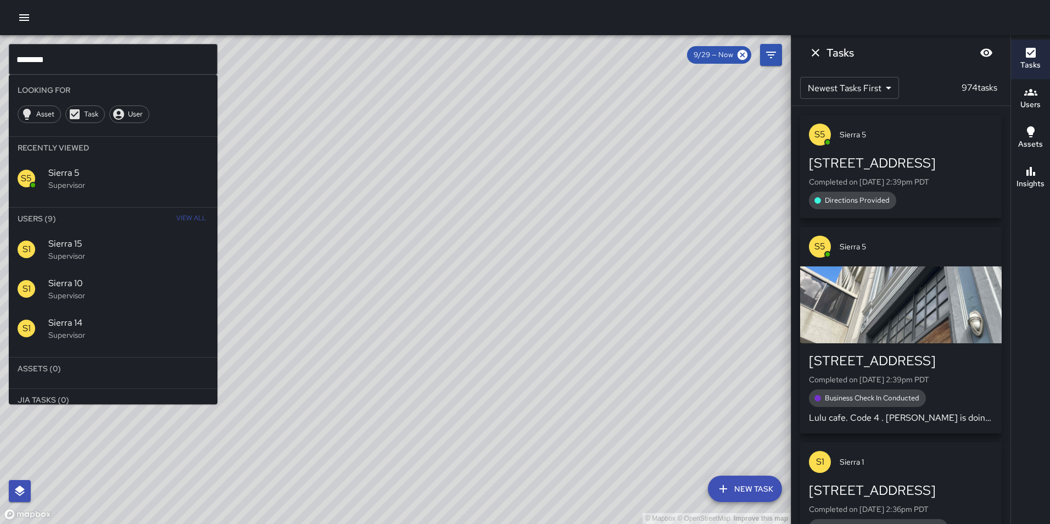
click at [184, 217] on span "View All" at bounding box center [191, 219] width 30 height 18
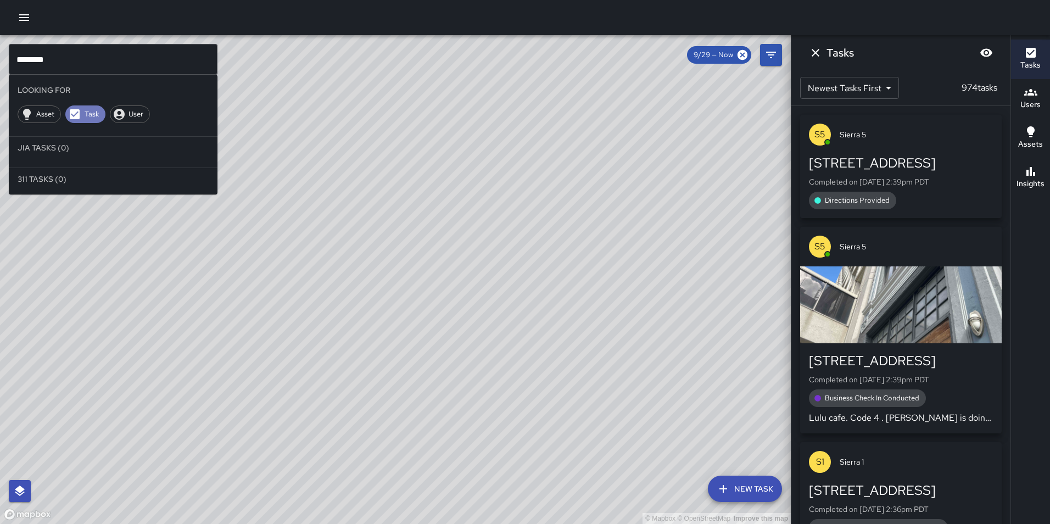
click at [75, 114] on icon at bounding box center [75, 114] width 10 height 10
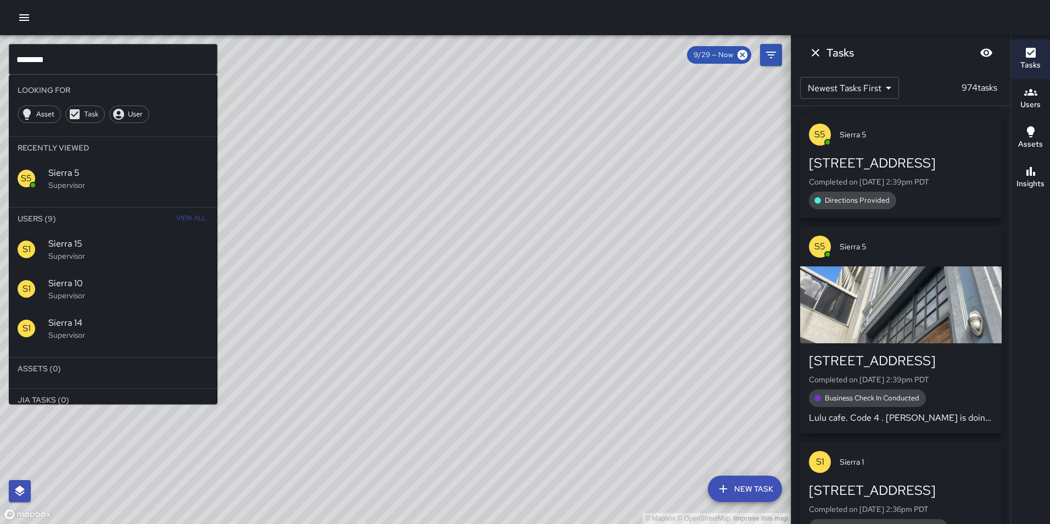
click at [65, 60] on input "********" at bounding box center [113, 59] width 209 height 31
type input "*"
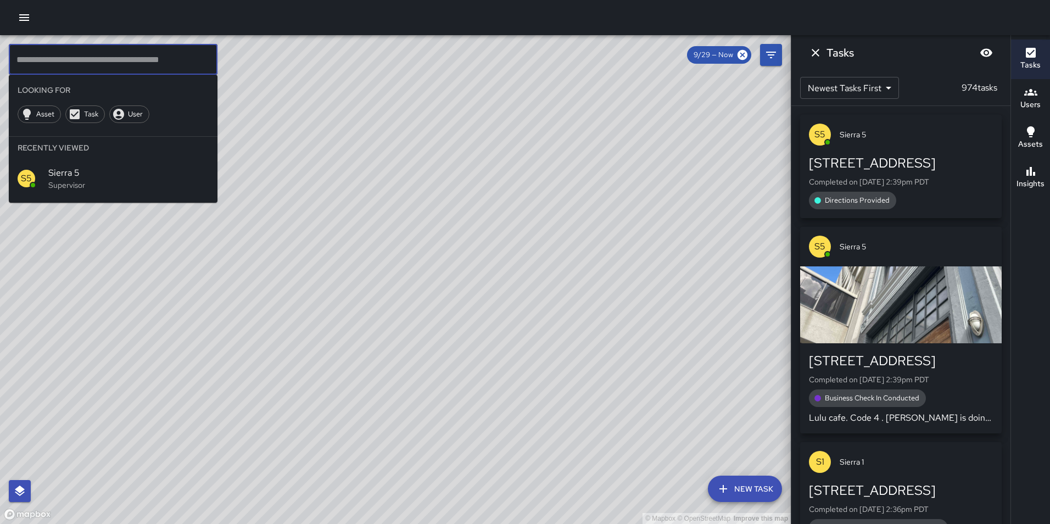
click at [815, 51] on icon "Dismiss" at bounding box center [815, 52] width 13 height 13
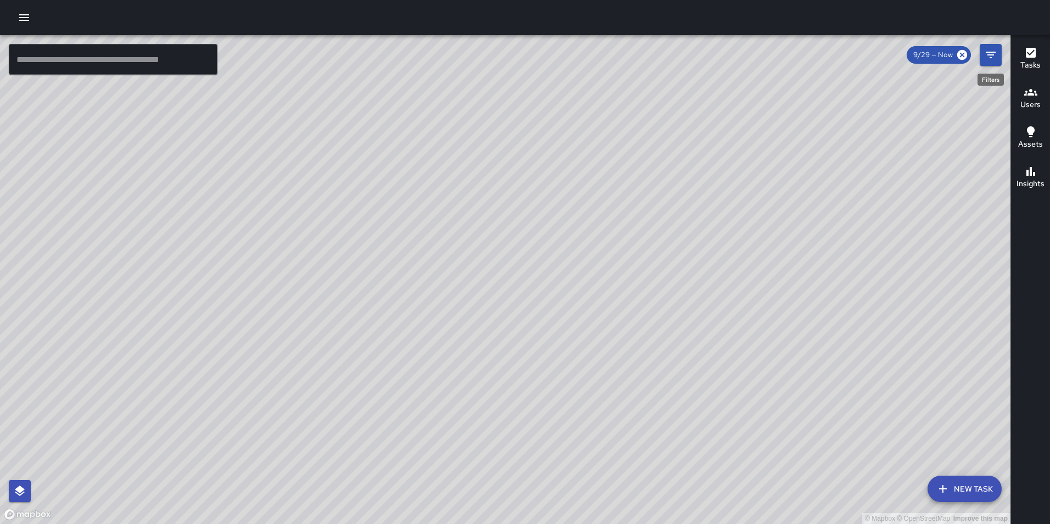
click at [991, 51] on icon "Filters" at bounding box center [990, 54] width 13 height 13
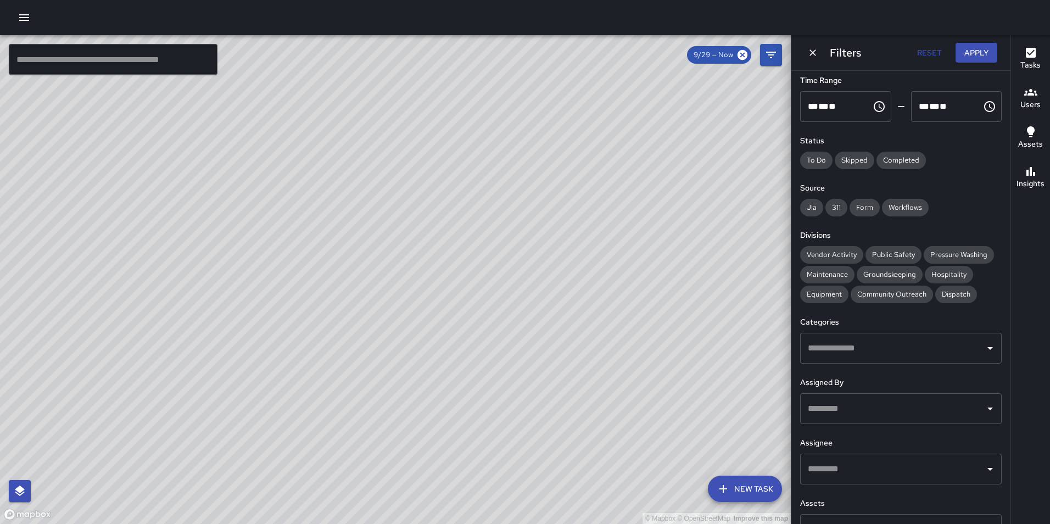
scroll to position [58, 0]
click at [870, 464] on input "text" at bounding box center [892, 471] width 175 height 21
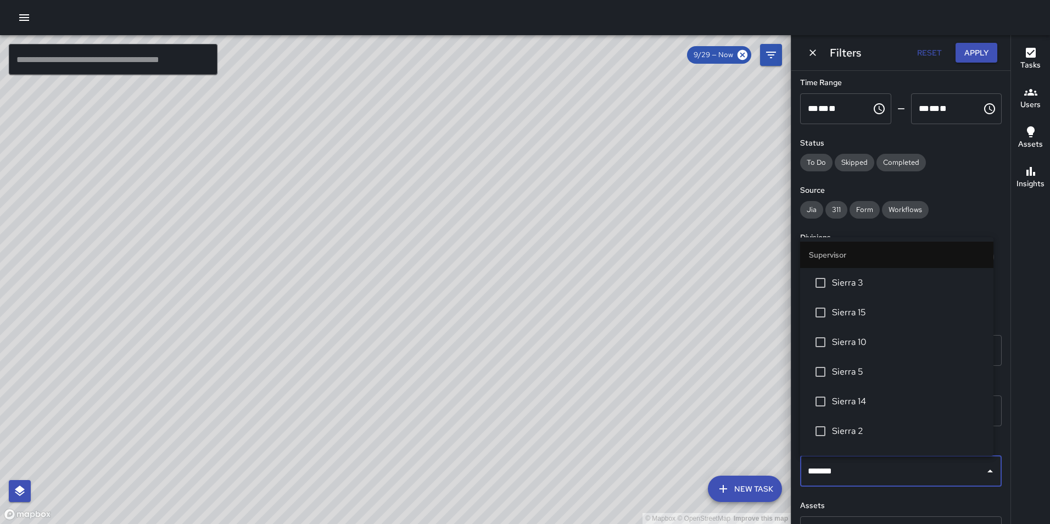
type input "********"
click at [854, 377] on span "Sierra 1" at bounding box center [908, 371] width 153 height 13
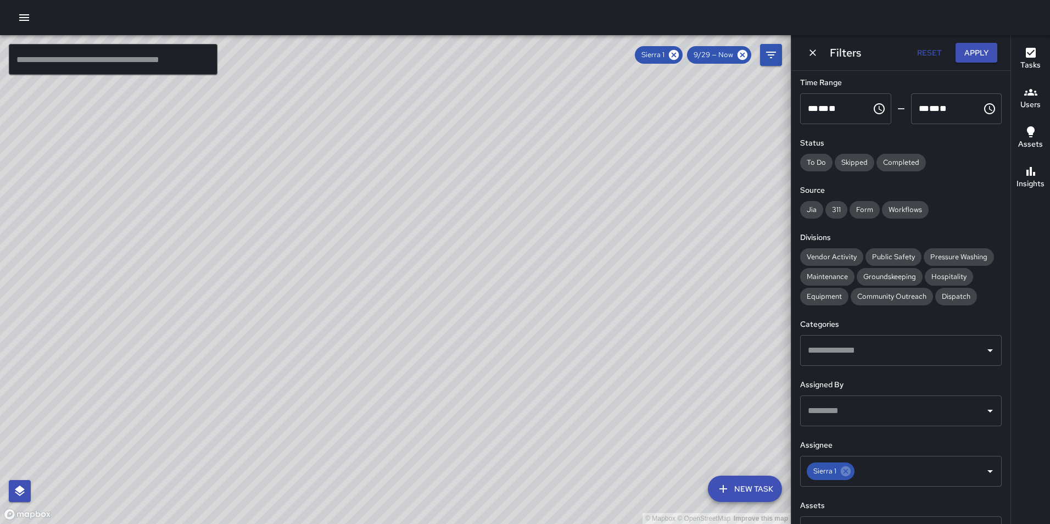
drag, startPoint x: 714, startPoint y: 317, endPoint x: 495, endPoint y: 457, distance: 259.7
click at [495, 457] on div "© Mapbox © OpenStreetMap Improve this map" at bounding box center [395, 279] width 791 height 489
drag, startPoint x: 552, startPoint y: 263, endPoint x: 561, endPoint y: 398, distance: 135.5
click at [561, 398] on div "© Mapbox © OpenStreetMap Improve this map" at bounding box center [395, 279] width 791 height 489
click at [845, 474] on icon at bounding box center [846, 471] width 10 height 10
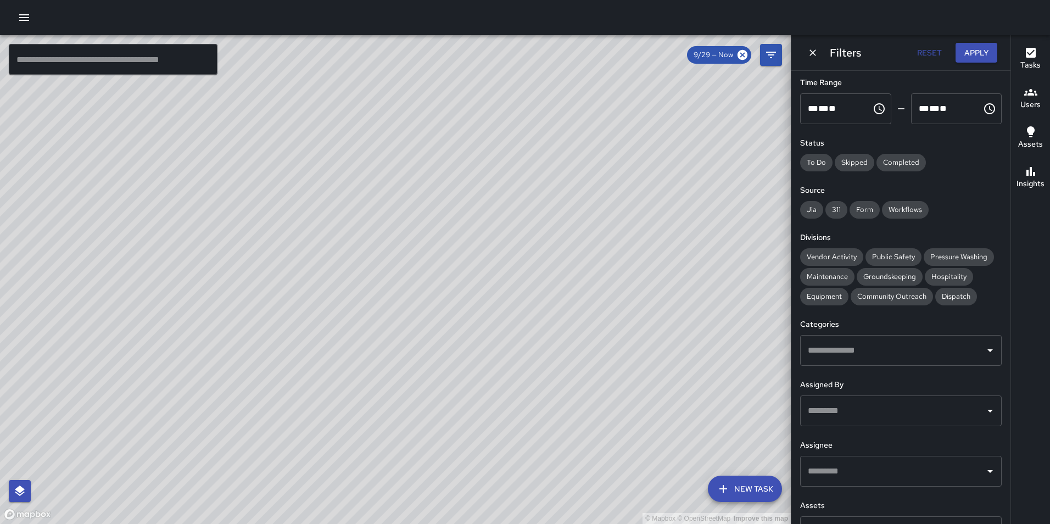
click at [845, 474] on input "text" at bounding box center [892, 471] width 175 height 21
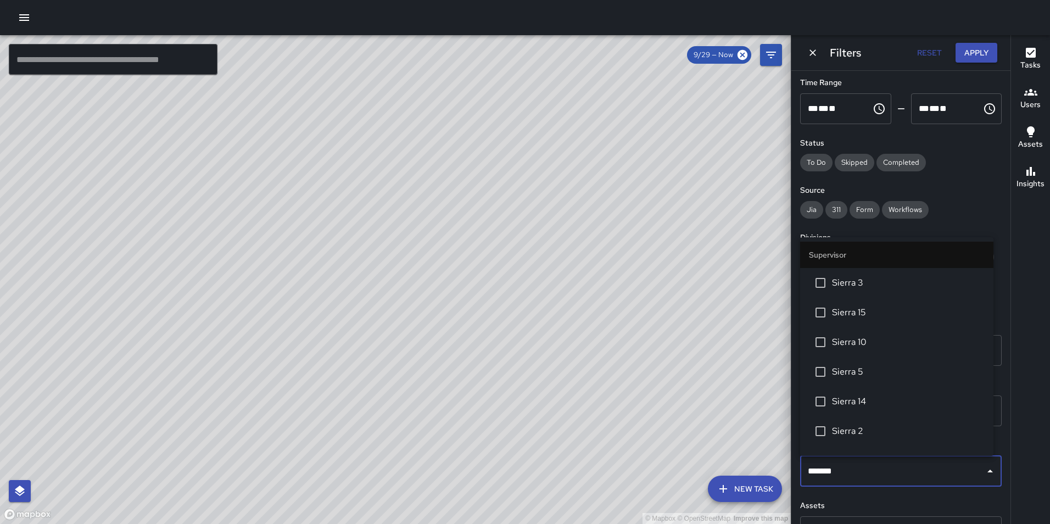
type input "********"
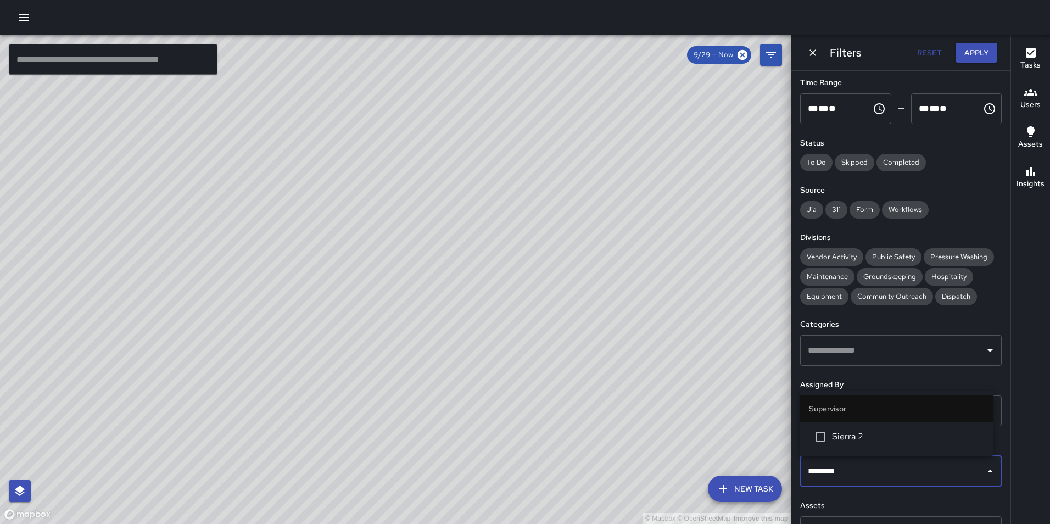
click at [834, 437] on span "Sierra 2" at bounding box center [908, 436] width 153 height 13
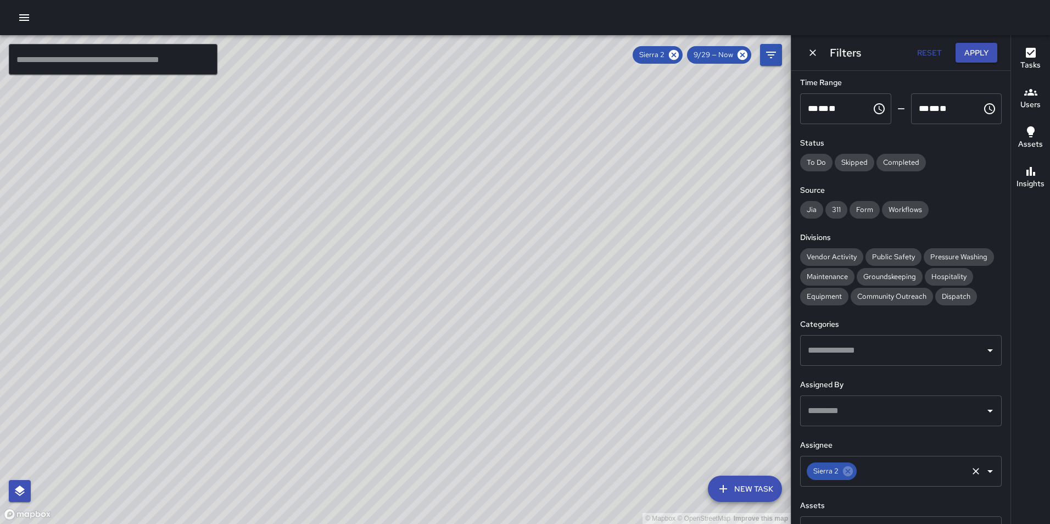
drag, startPoint x: 568, startPoint y: 405, endPoint x: 680, endPoint y: 234, distance: 204.3
click at [680, 234] on div "© Mapbox © OpenStreetMap Improve this map" at bounding box center [395, 279] width 791 height 489
drag, startPoint x: 450, startPoint y: 409, endPoint x: 628, endPoint y: 224, distance: 256.4
click at [628, 224] on div "© Mapbox © OpenStreetMap Improve this map" at bounding box center [395, 279] width 791 height 489
click at [846, 471] on icon at bounding box center [848, 471] width 10 height 10
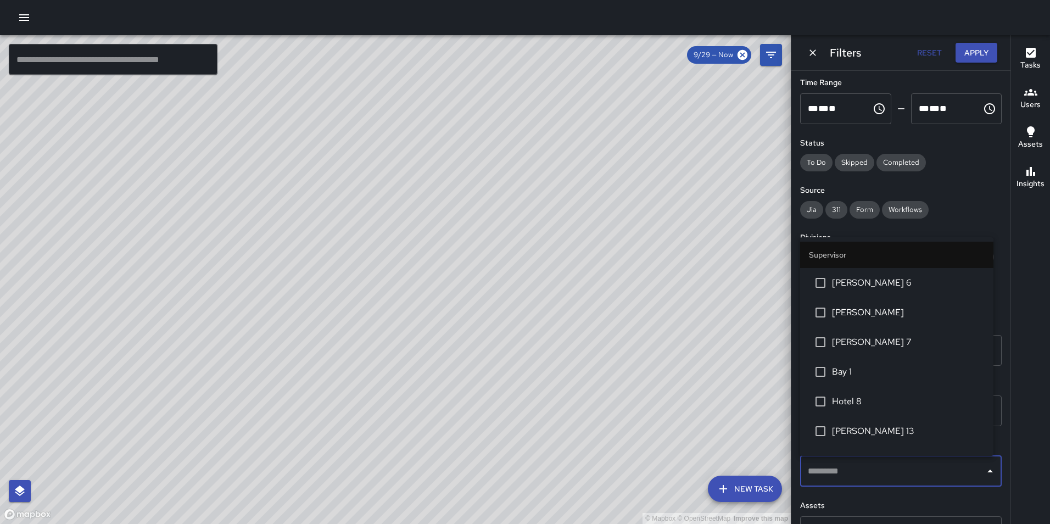
click at [846, 471] on input "text" at bounding box center [892, 471] width 175 height 21
type input "********"
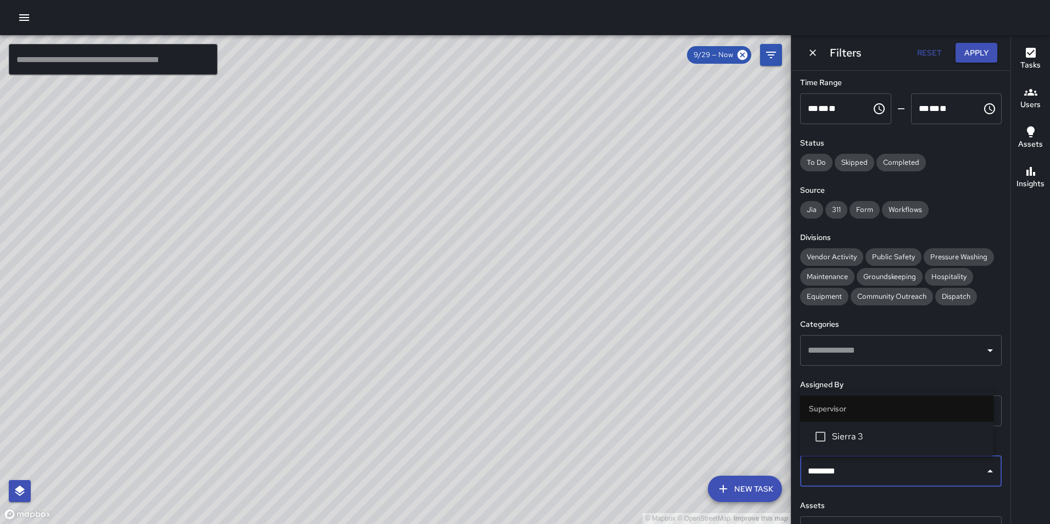
click at [846, 444] on li "Sierra 3" at bounding box center [896, 437] width 193 height 30
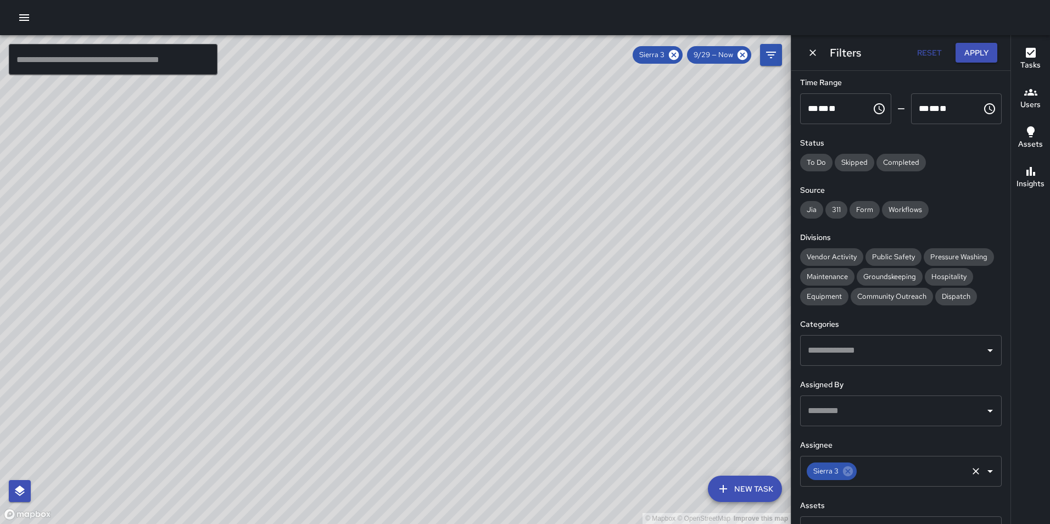
drag, startPoint x: 681, startPoint y: 194, endPoint x: 570, endPoint y: 380, distance: 216.3
click at [570, 380] on div "© Mapbox © OpenStreetMap Improve this map" at bounding box center [395, 279] width 791 height 489
drag, startPoint x: 655, startPoint y: 261, endPoint x: 576, endPoint y: 435, distance: 191.0
click at [576, 435] on div "© Mapbox © OpenStreetMap Improve this map" at bounding box center [395, 279] width 791 height 489
click at [849, 472] on icon at bounding box center [848, 471] width 12 height 12
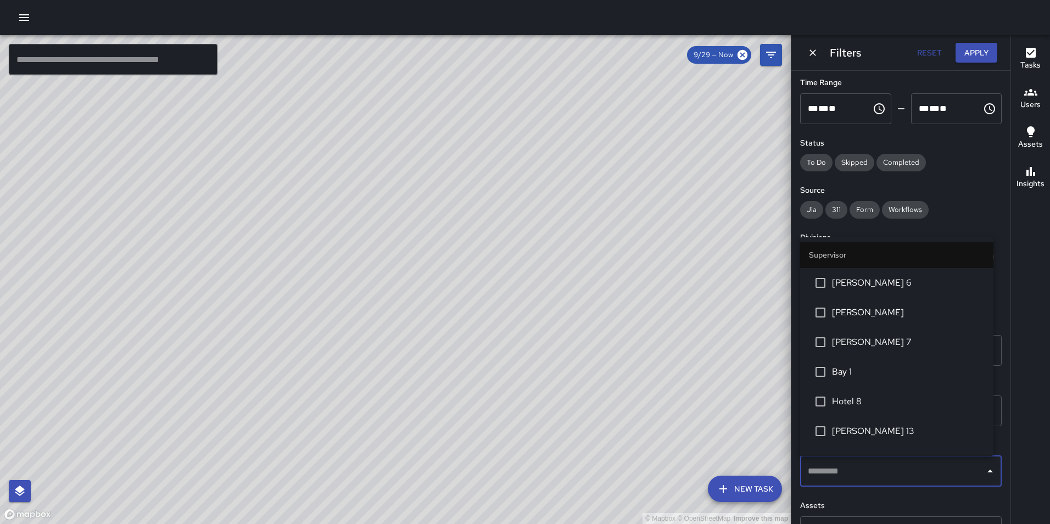
click at [849, 477] on input "text" at bounding box center [892, 471] width 175 height 21
type input "********"
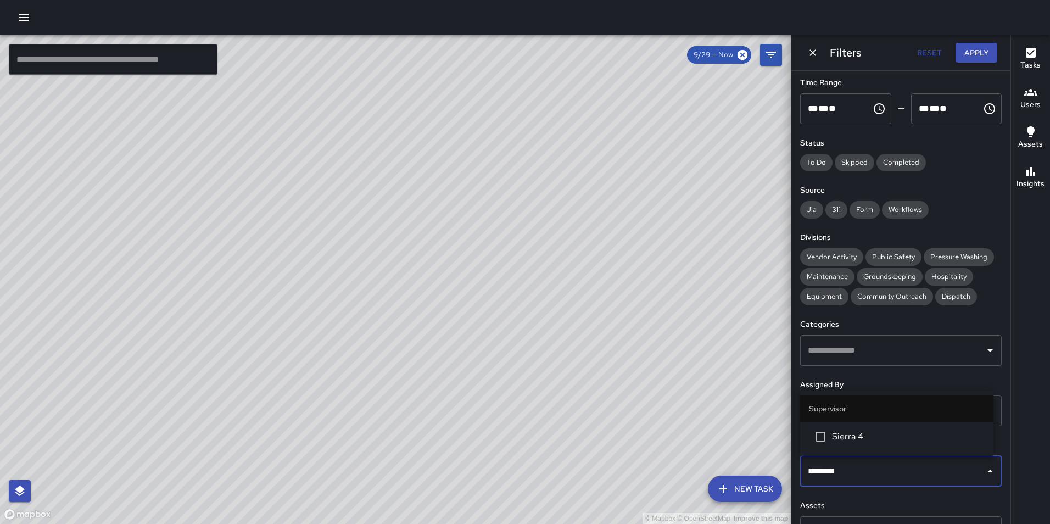
click at [834, 440] on span "Sierra 4" at bounding box center [908, 436] width 153 height 13
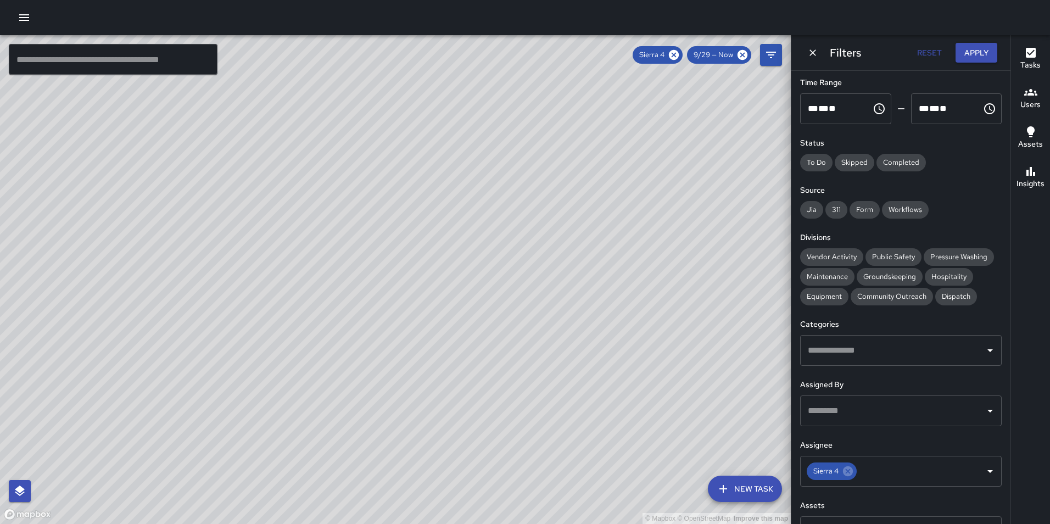
drag, startPoint x: 617, startPoint y: 383, endPoint x: 599, endPoint y: 217, distance: 166.9
click at [599, 217] on div "© Mapbox © OpenStreetMap Improve this map" at bounding box center [395, 279] width 791 height 489
click at [374, 463] on div "© Mapbox © OpenStreetMap Improve this map" at bounding box center [395, 279] width 791 height 489
click at [676, 54] on icon at bounding box center [674, 55] width 12 height 12
click at [925, 55] on button "Reset" at bounding box center [929, 53] width 35 height 20
